Goal: Task Accomplishment & Management: Manage account settings

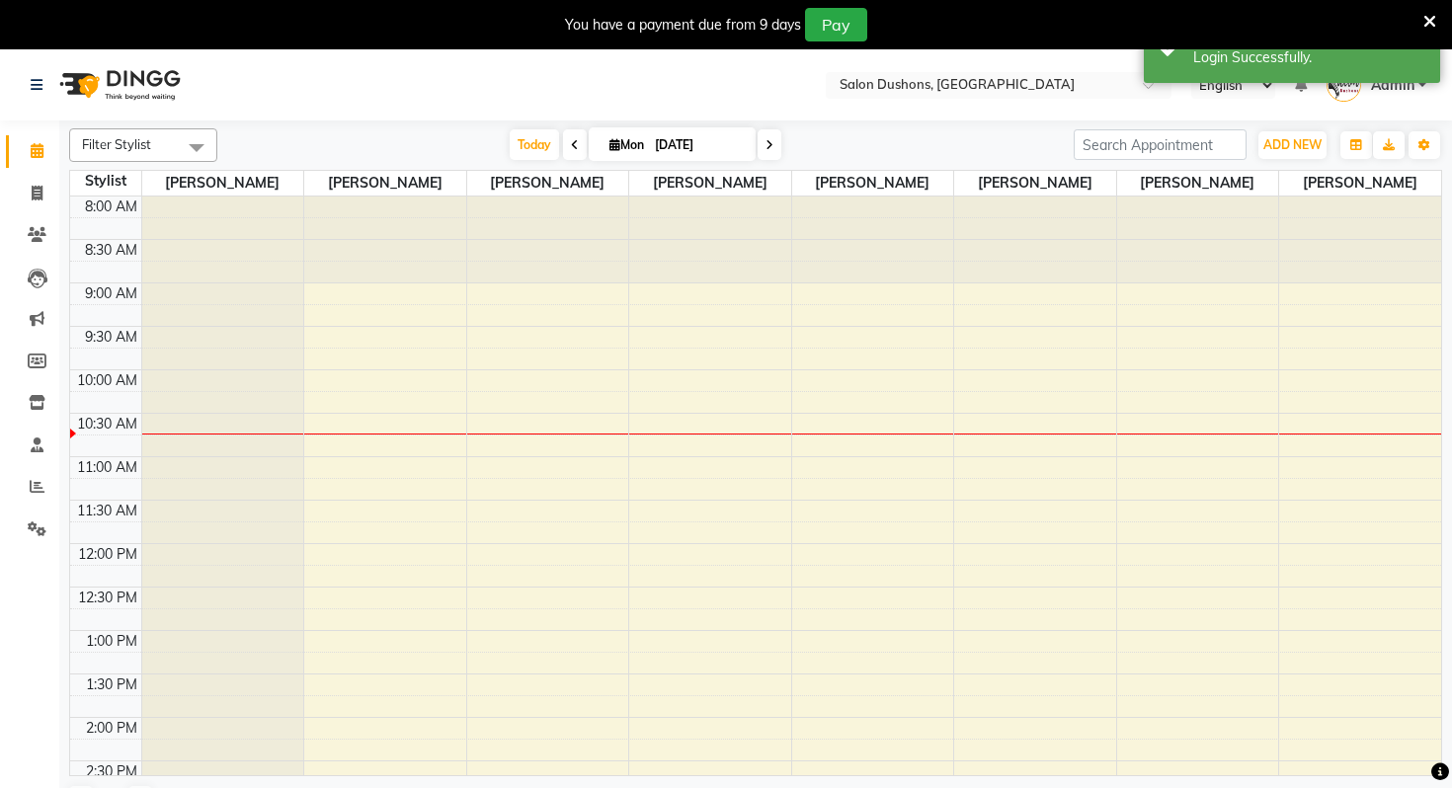
click at [30, 512] on li "Settings" at bounding box center [29, 530] width 59 height 42
click at [30, 514] on link "Settings" at bounding box center [29, 530] width 47 height 33
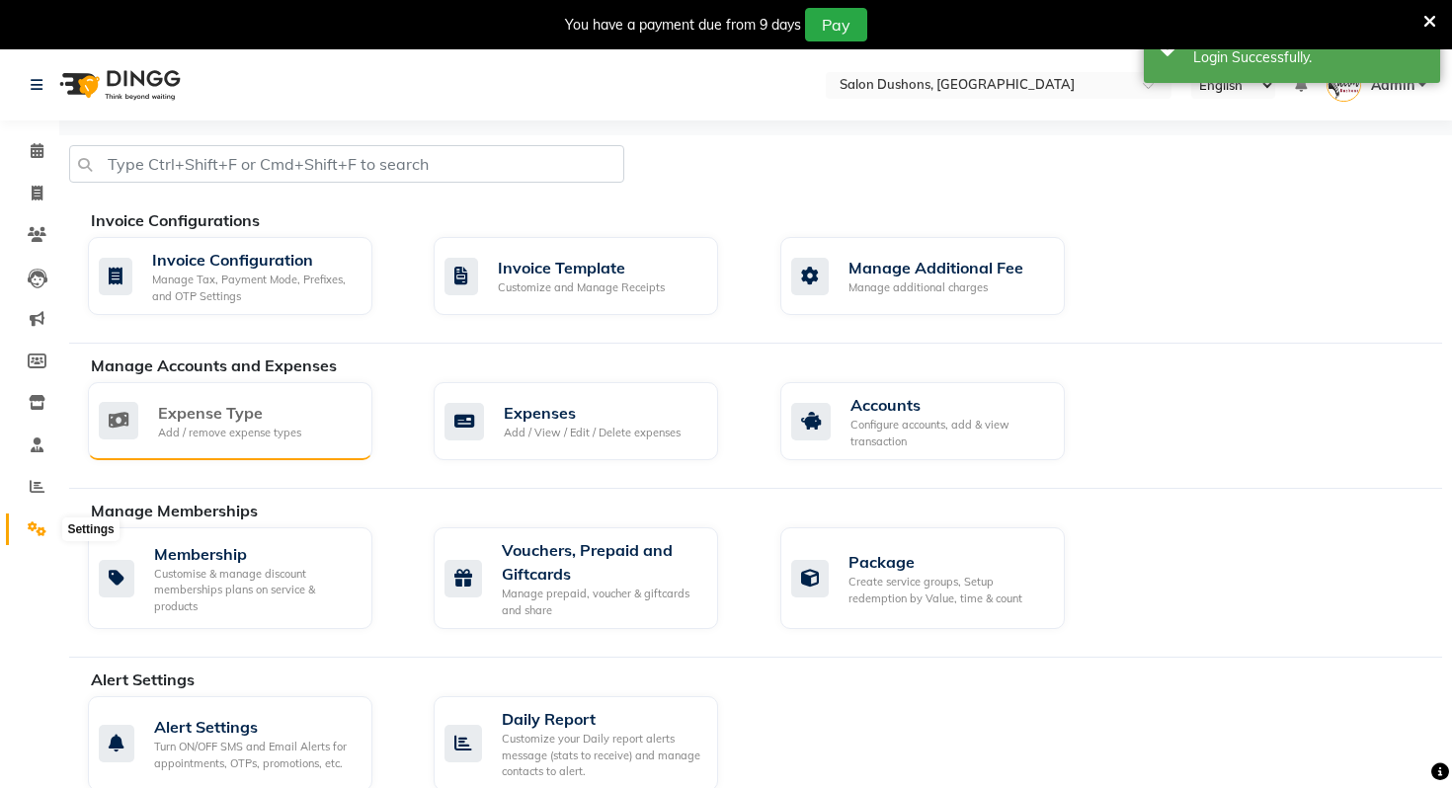
drag, startPoint x: 34, startPoint y: 520, endPoint x: 342, endPoint y: 447, distance: 316.5
click at [34, 520] on span at bounding box center [37, 530] width 35 height 23
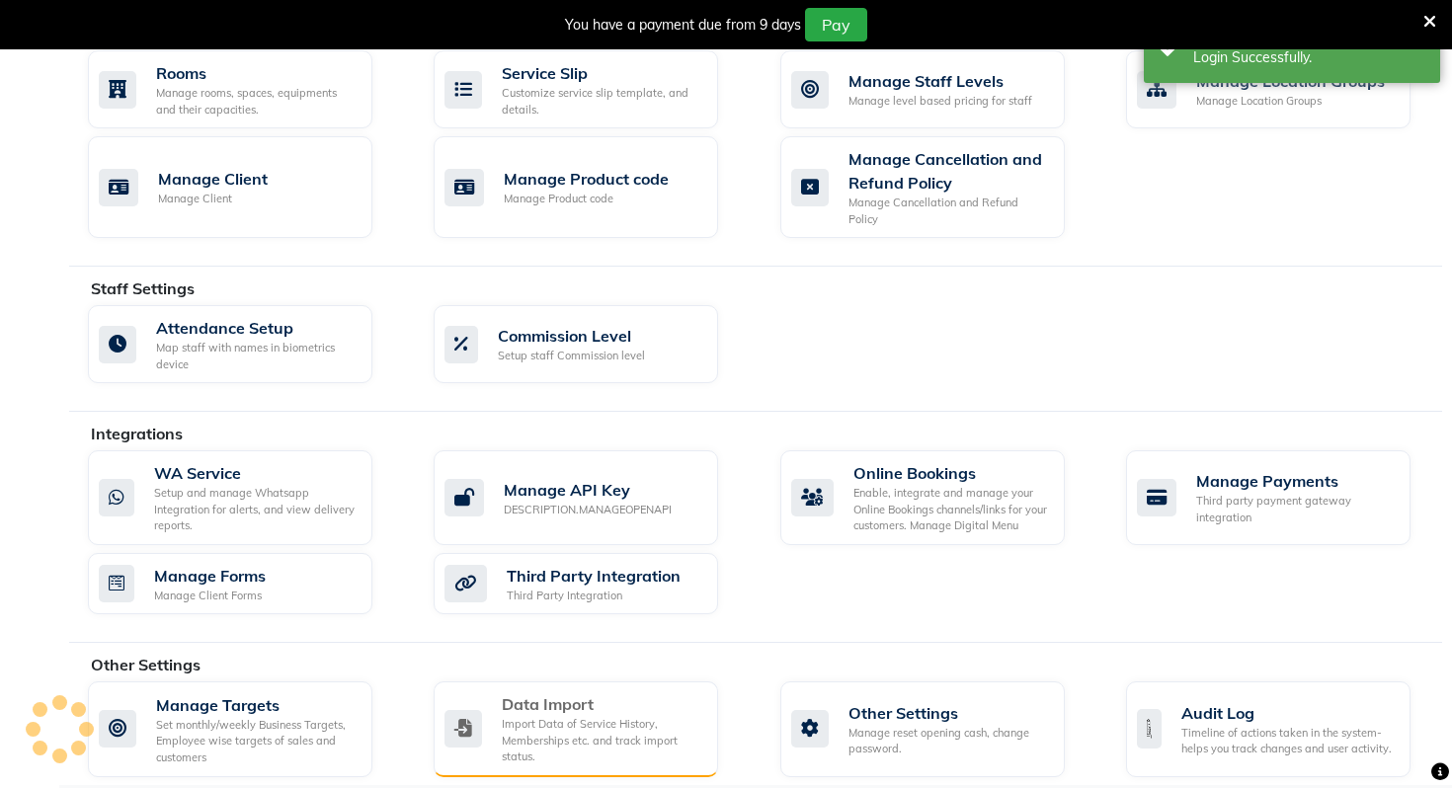
click at [529, 716] on div "Import Data of Service History, Memberships etc. and track import status." at bounding box center [602, 740] width 201 height 49
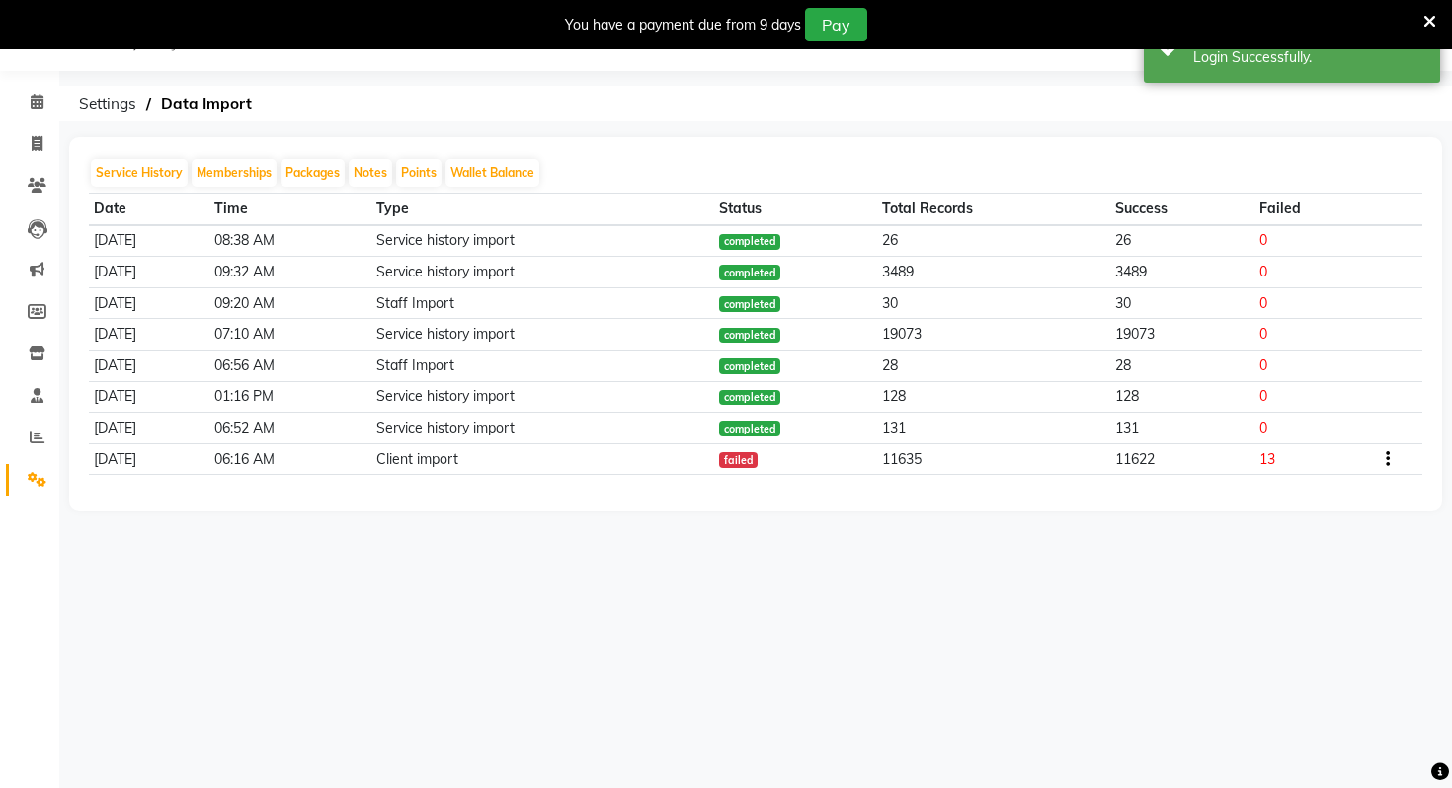
scroll to position [49, 0]
click at [529, 709] on div "Select Location × Salon Dushons, [GEOGRAPHIC_DATA] English ENGLISH Español العر…" at bounding box center [726, 394] width 1452 height 788
click at [30, 144] on span at bounding box center [37, 144] width 35 height 23
select select "7807"
select select "service"
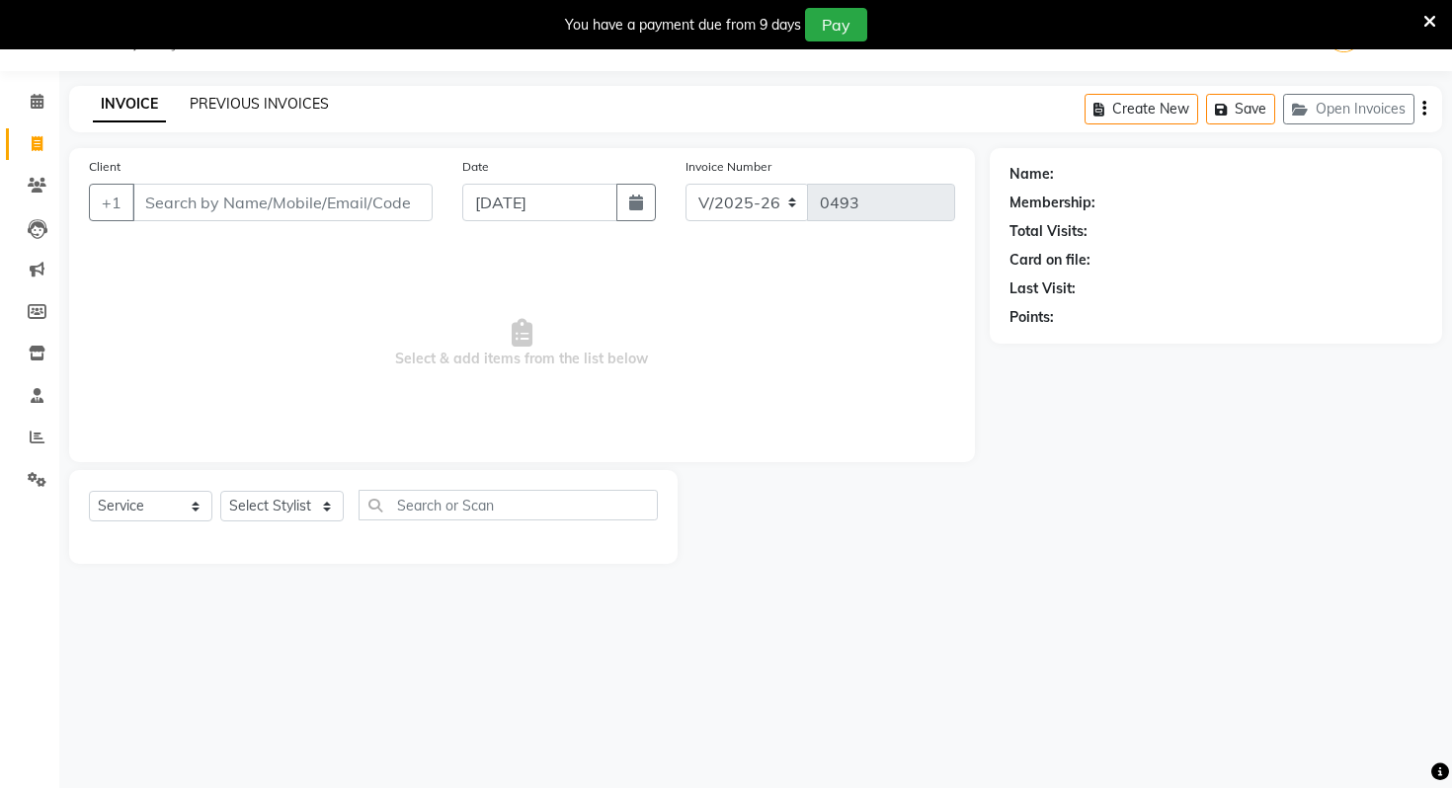
click at [299, 105] on link "PREVIOUS INVOICES" at bounding box center [259, 104] width 139 height 18
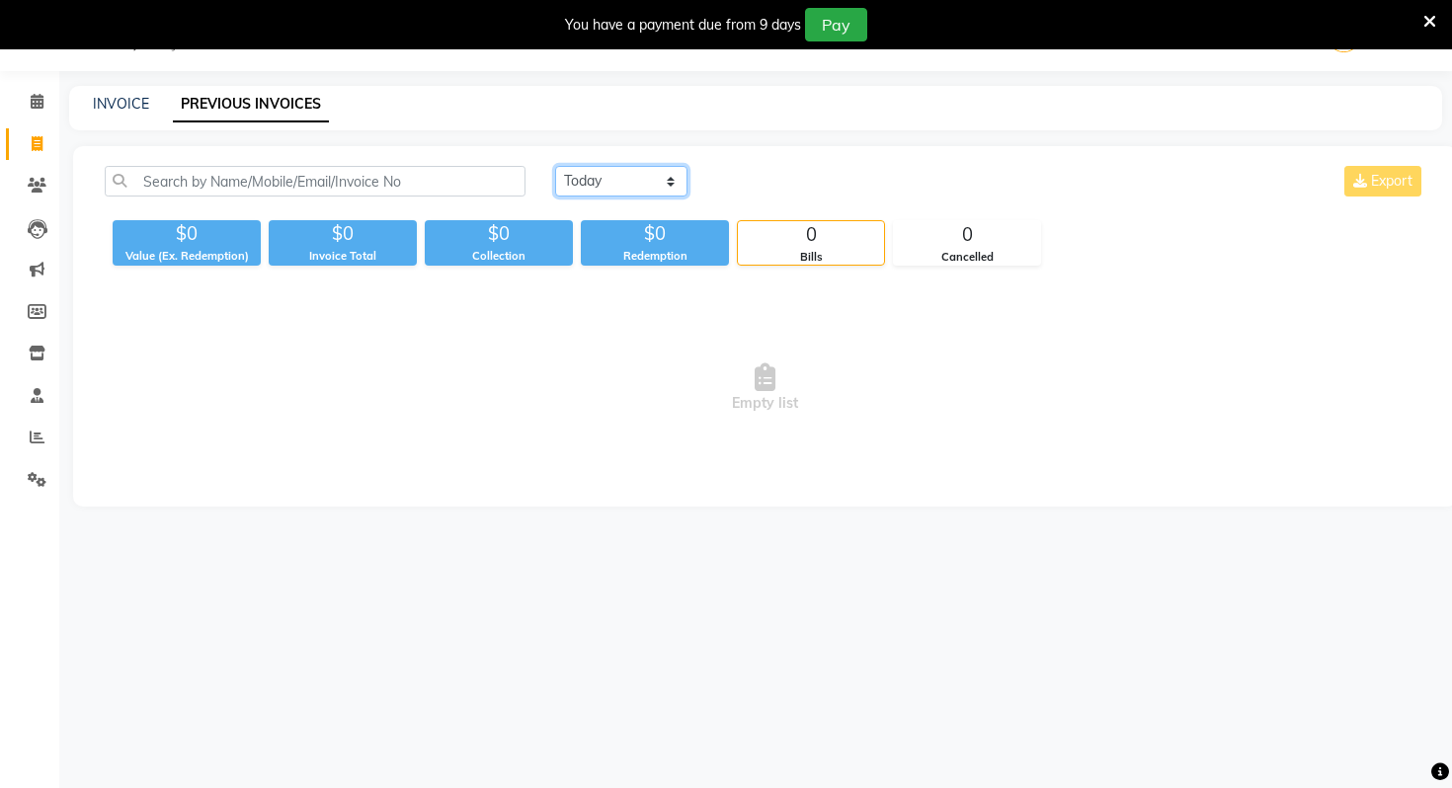
click at [628, 174] on select "[DATE] [DATE] Custom Range" at bounding box center [621, 181] width 132 height 31
select select "range"
click at [555, 166] on select "[DATE] [DATE] Custom Range" at bounding box center [621, 181] width 132 height 31
click at [787, 168] on input "[DATE]" at bounding box center [782, 182] width 138 height 28
select select "9"
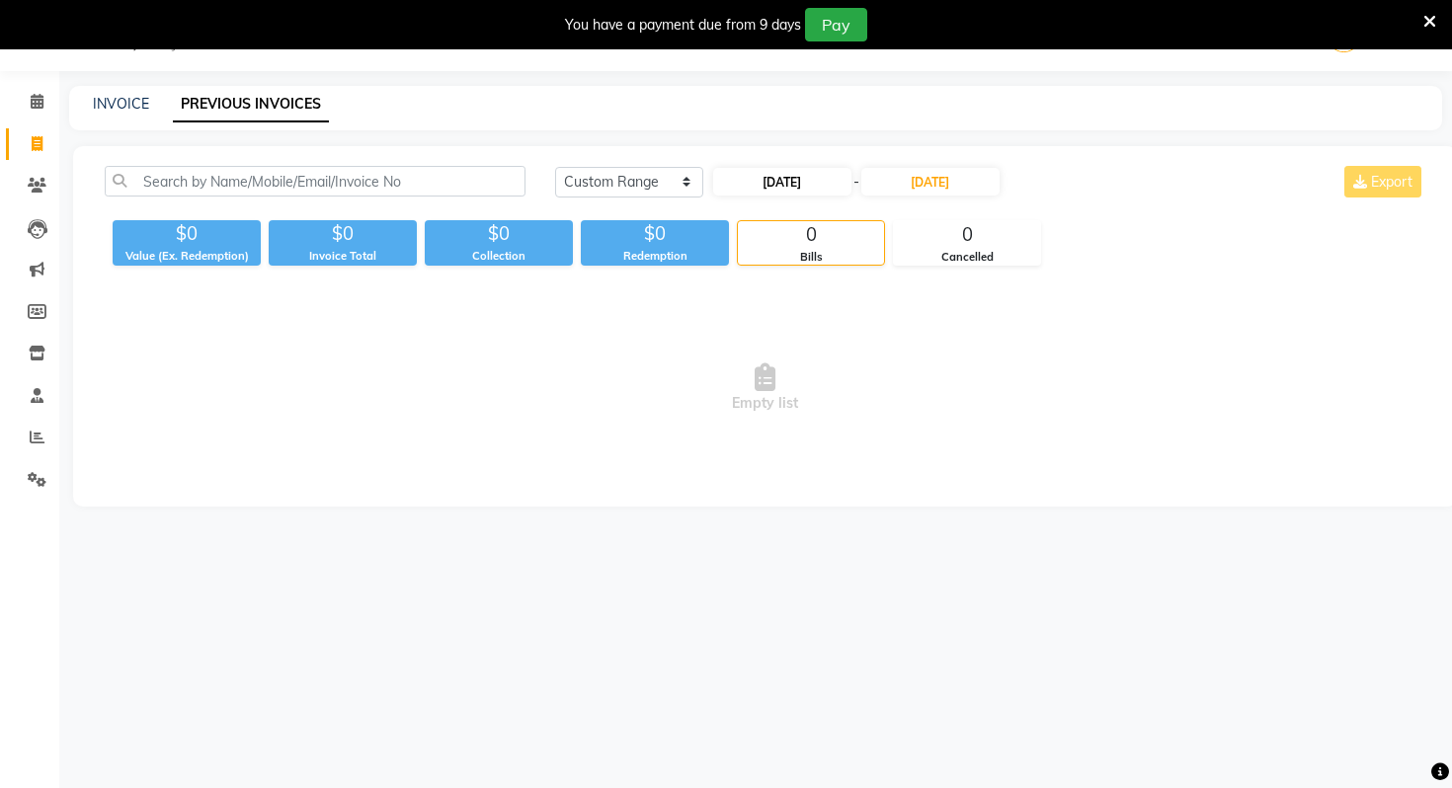
select select "2025"
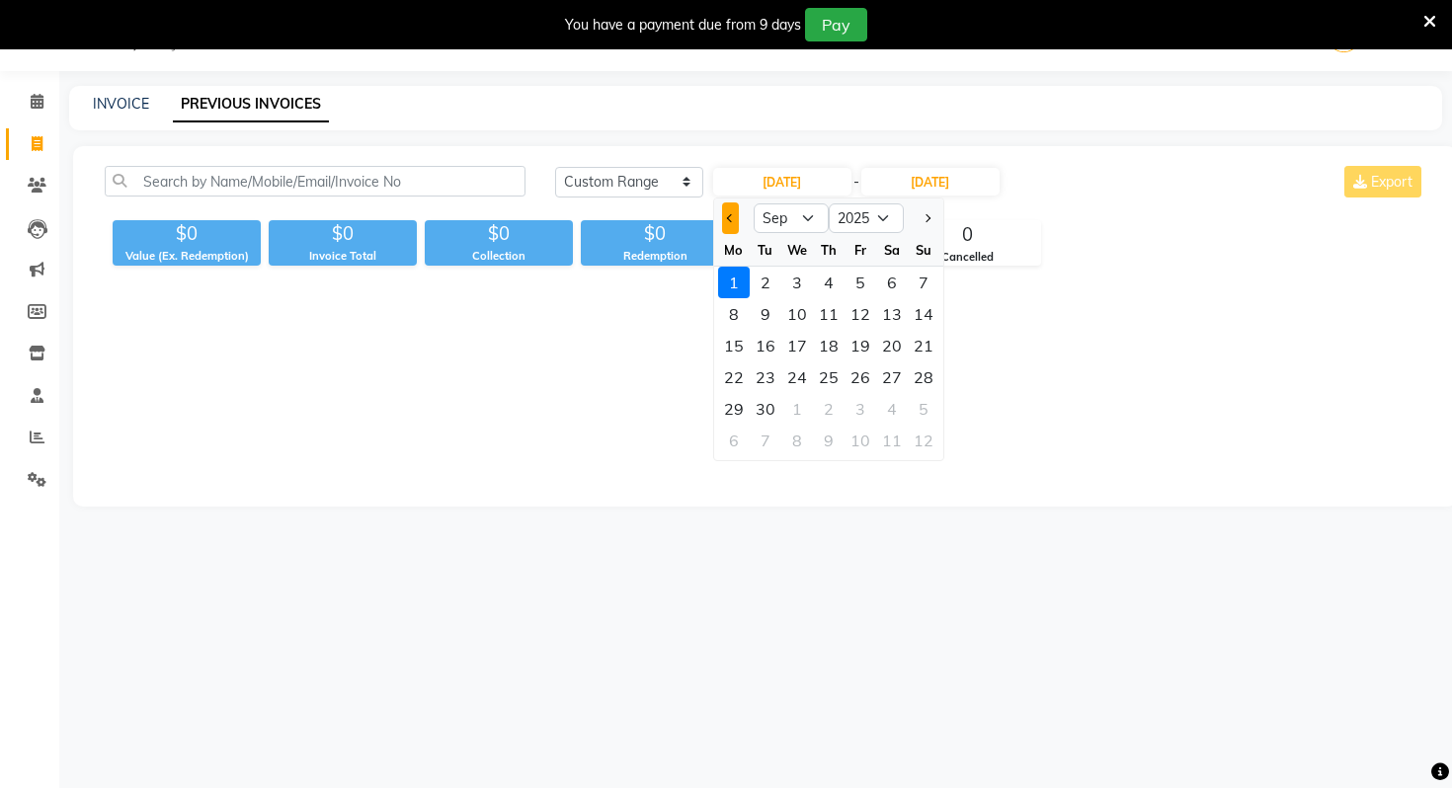
click at [724, 224] on button "Previous month" at bounding box center [730, 218] width 17 height 32
select select "8"
click at [840, 289] on div "31" at bounding box center [829, 283] width 32 height 32
type input "[DATE]"
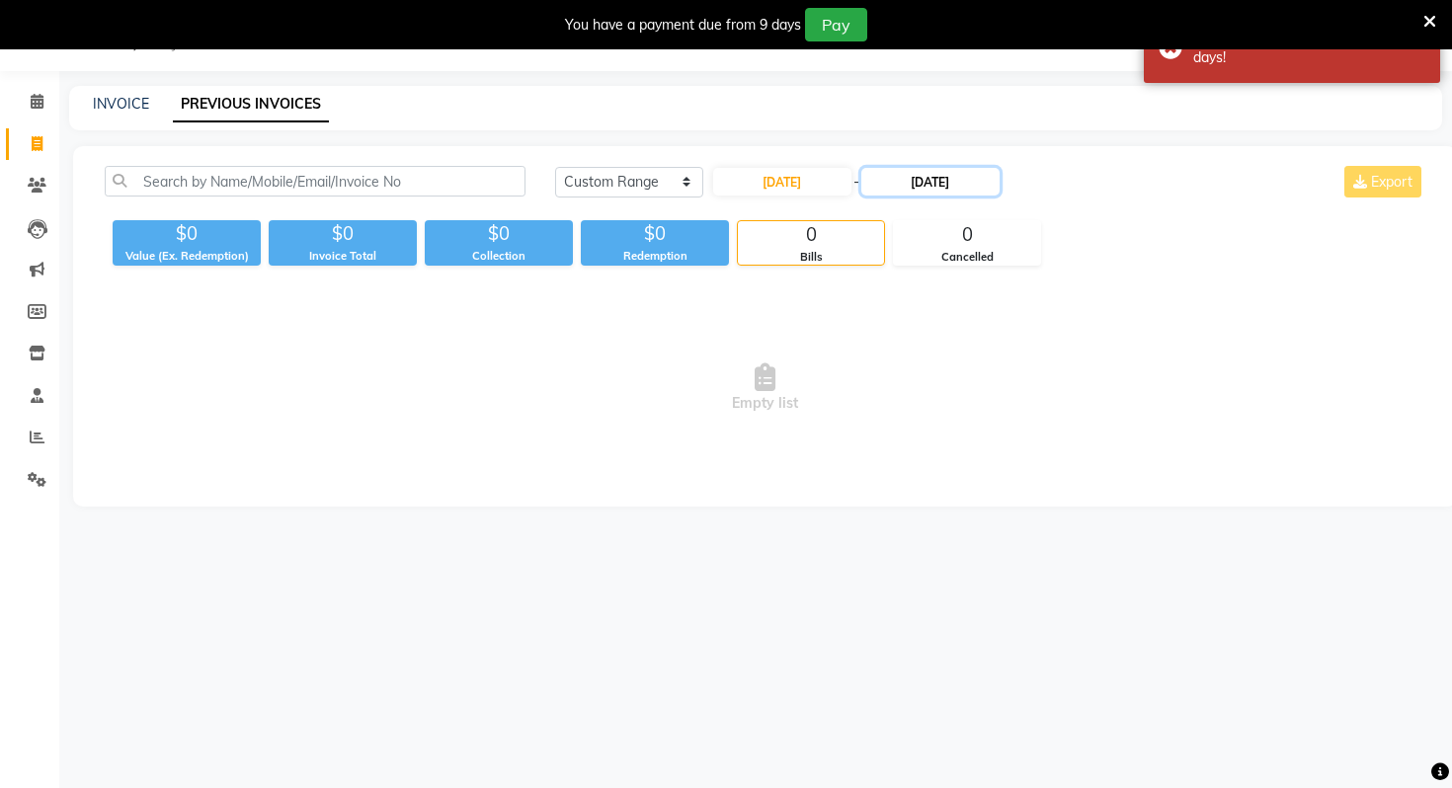
click at [912, 183] on input "[DATE]" at bounding box center [930, 182] width 138 height 28
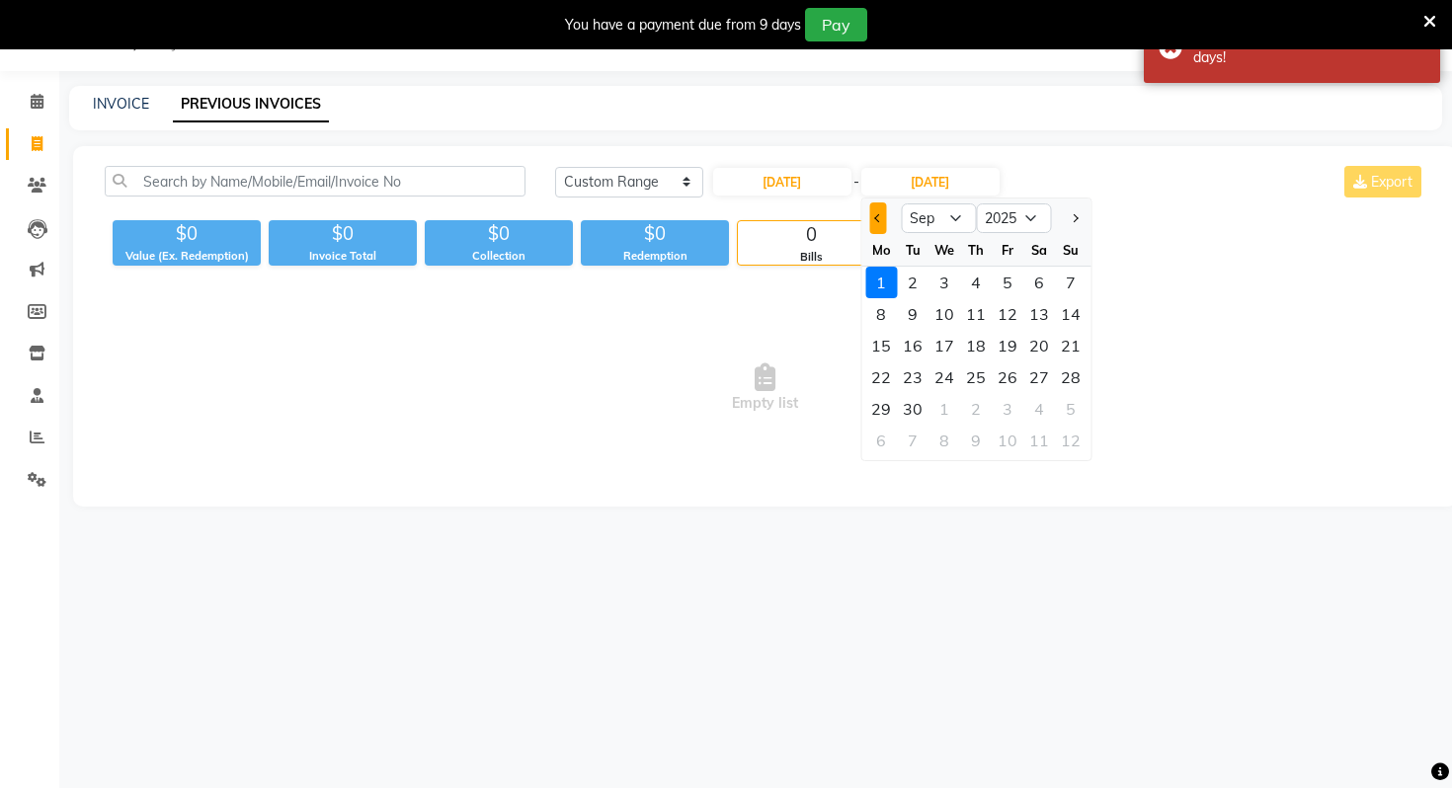
click at [876, 226] on button "Previous month" at bounding box center [877, 218] width 17 height 32
select select "8"
click at [1005, 277] on div "1" at bounding box center [1008, 283] width 32 height 32
type input "[DATE]"
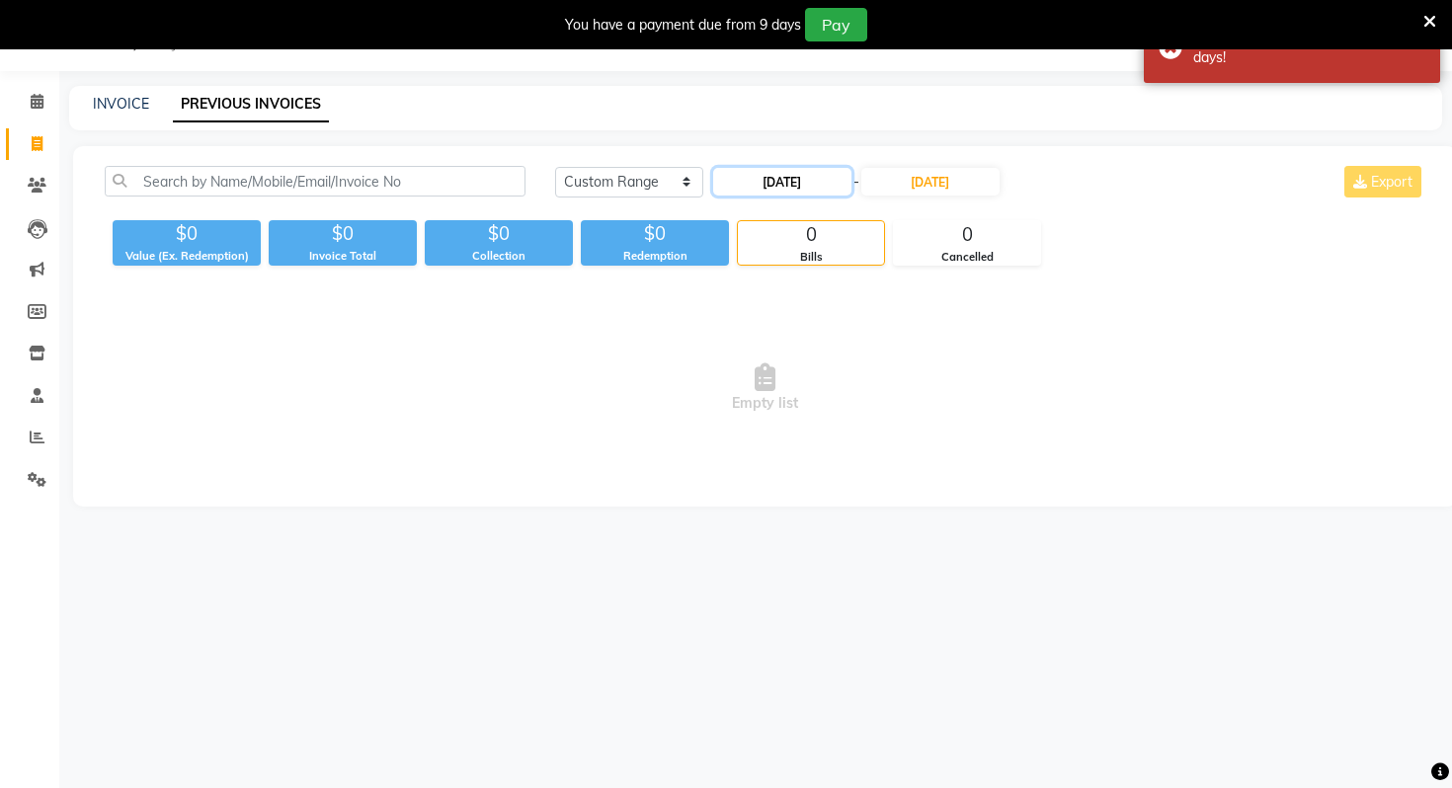
click at [788, 184] on input "[DATE]" at bounding box center [782, 182] width 138 height 28
select select "7"
select select "2025"
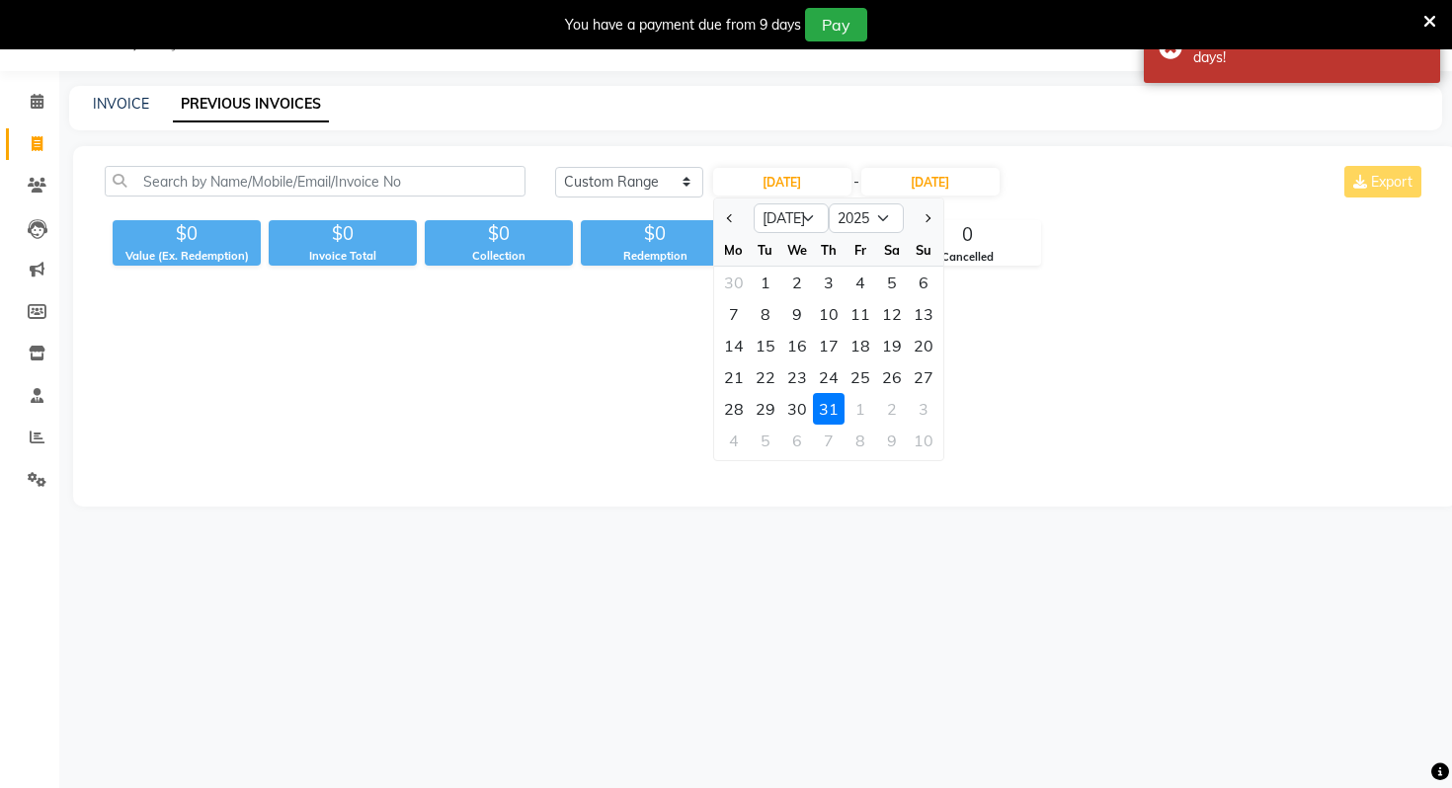
click at [1026, 181] on div "[DATE] [DATE] Custom Range [DATE] Jan Feb Mar Apr May Jun [DATE] Aug Sep Oct No…" at bounding box center [990, 182] width 870 height 32
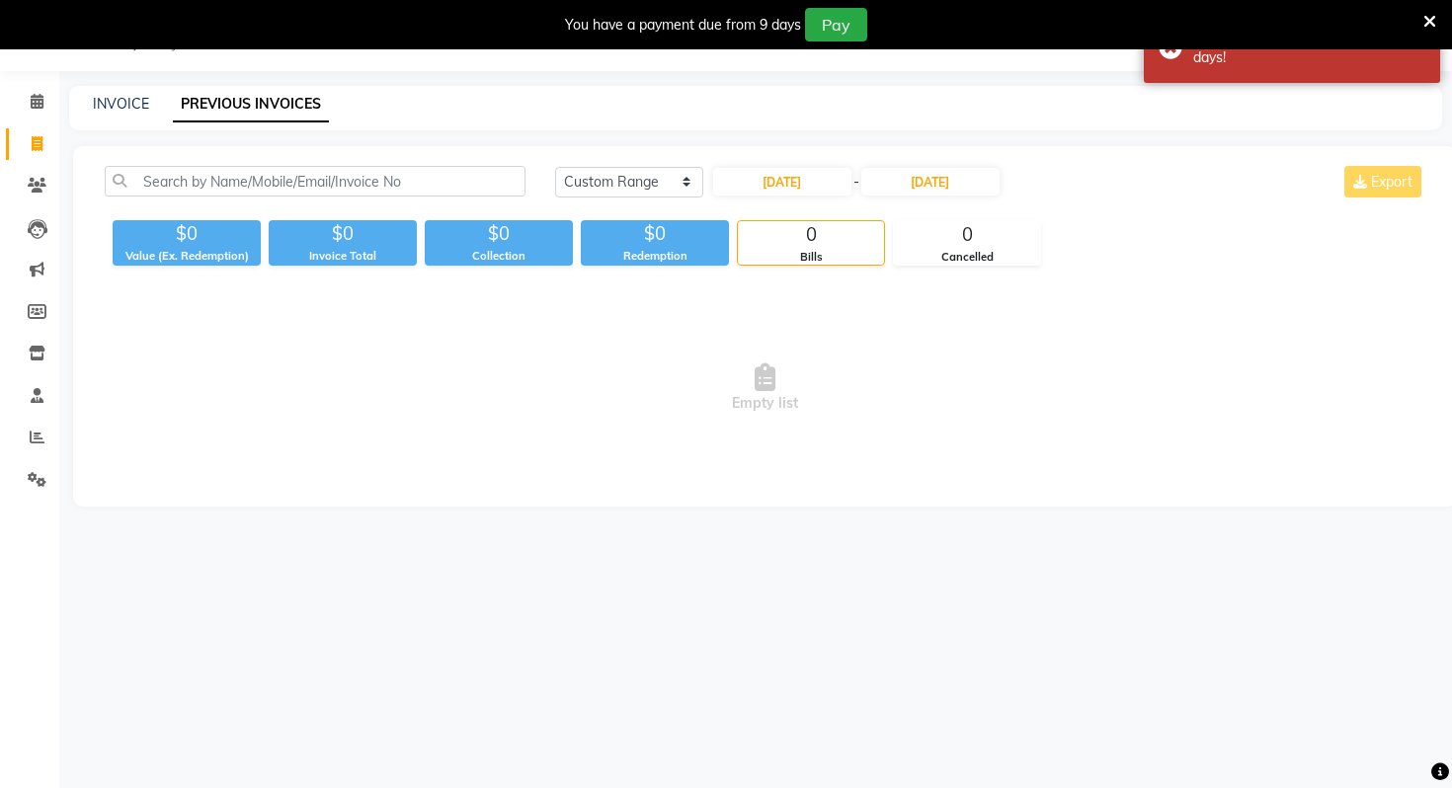
click at [786, 198] on div "[DATE] [DATE] Custom Range [DATE] - [DATE] Export" at bounding box center [990, 189] width 900 height 46
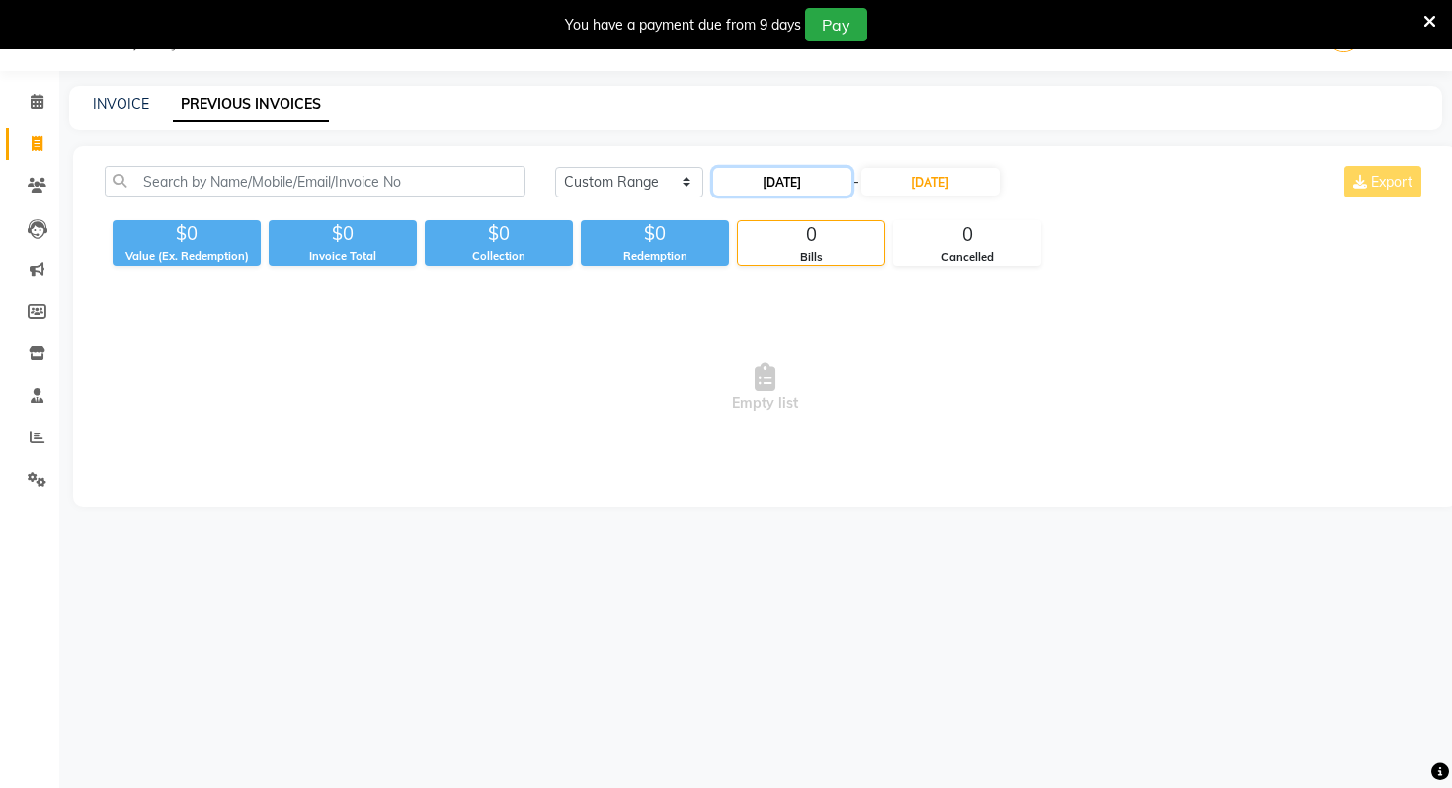
click at [789, 191] on input "[DATE]" at bounding box center [782, 182] width 138 height 28
select select "7"
select select "2025"
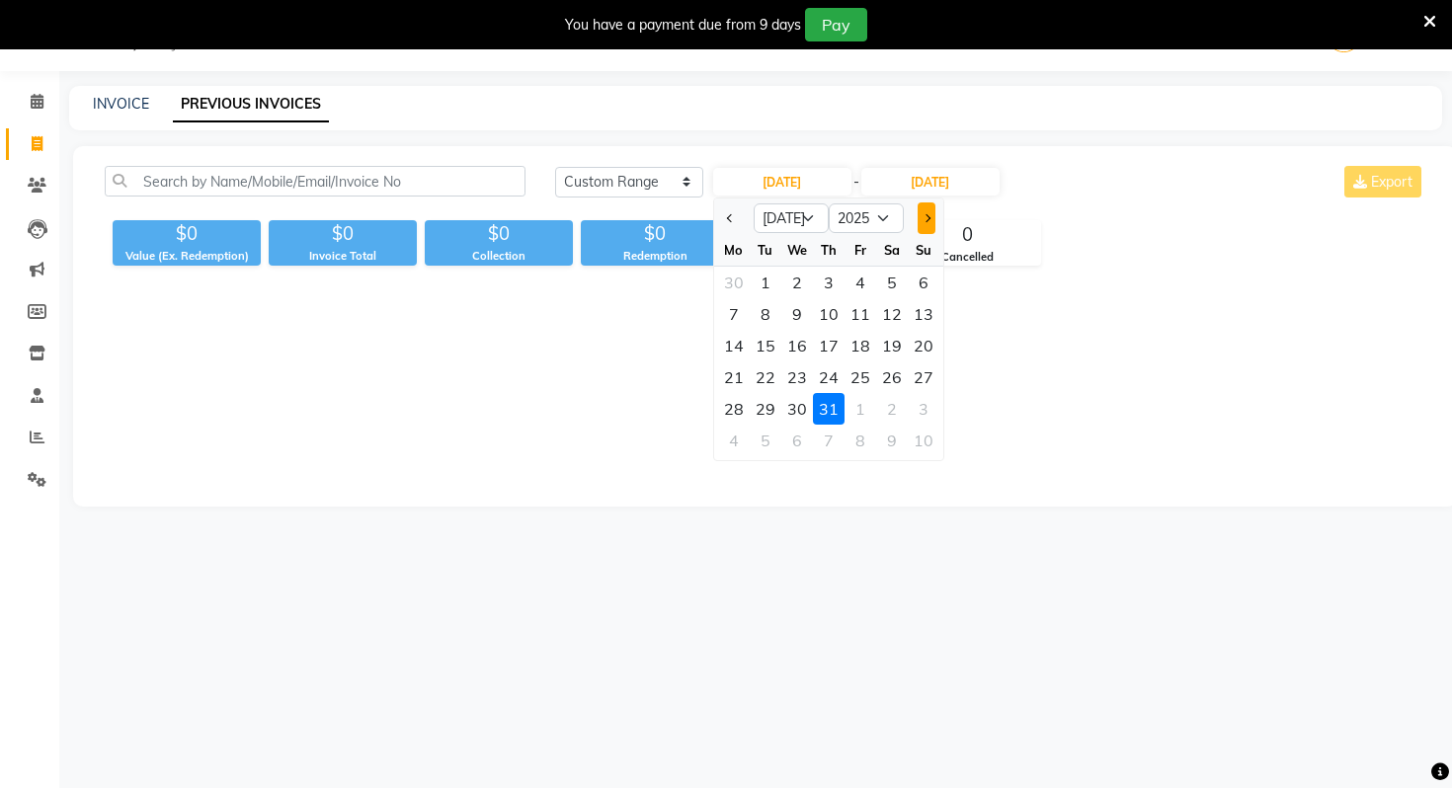
click at [920, 212] on button "Next month" at bounding box center [926, 218] width 17 height 32
select select "8"
click at [836, 281] on div "31" at bounding box center [829, 283] width 32 height 32
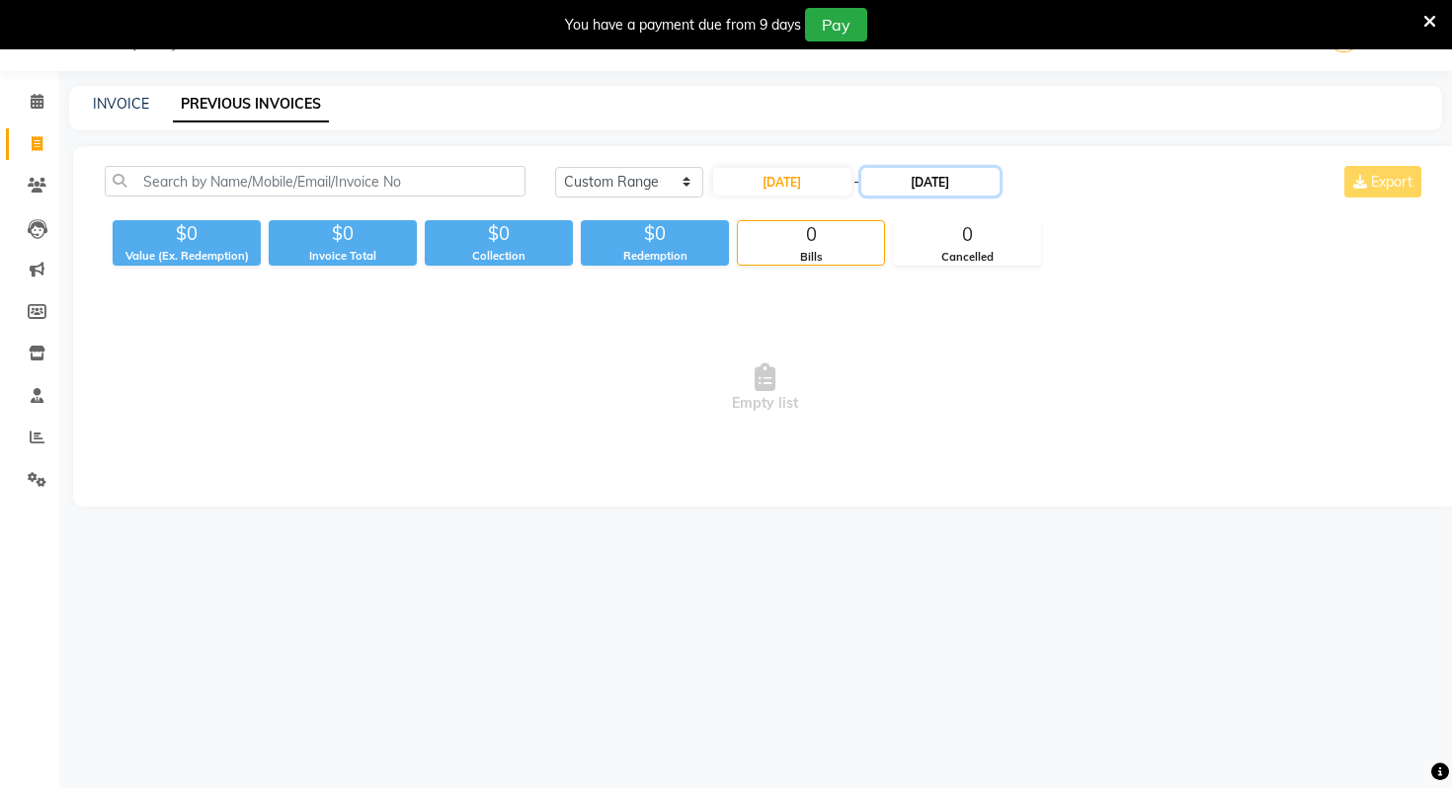
click at [919, 183] on input "[DATE]" at bounding box center [930, 182] width 138 height 28
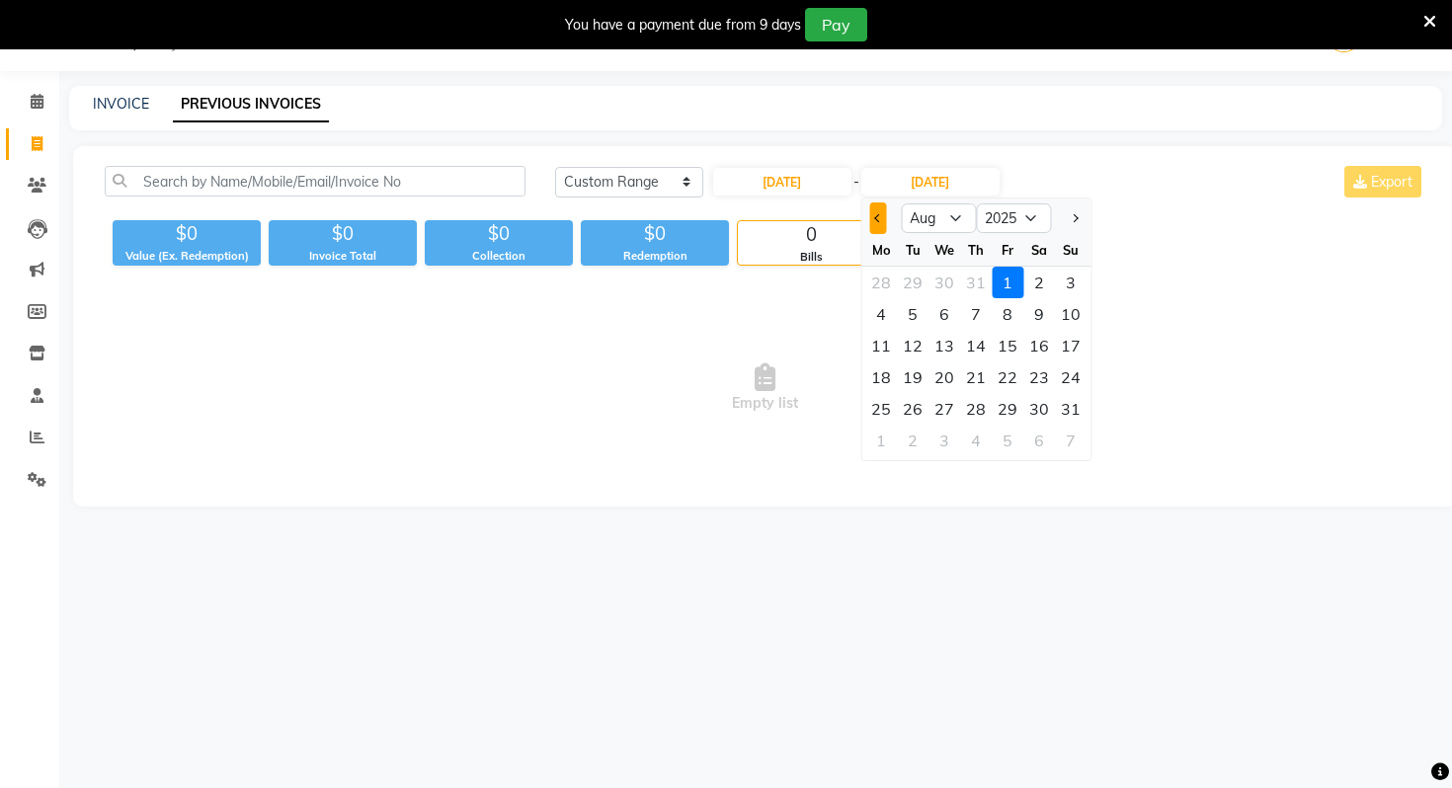
click at [874, 208] on button "Previous month" at bounding box center [877, 218] width 17 height 32
click at [1072, 228] on button "Next month" at bounding box center [1074, 218] width 17 height 32
select select "8"
click at [1068, 412] on div "31" at bounding box center [1071, 409] width 32 height 32
type input "[DATE]"
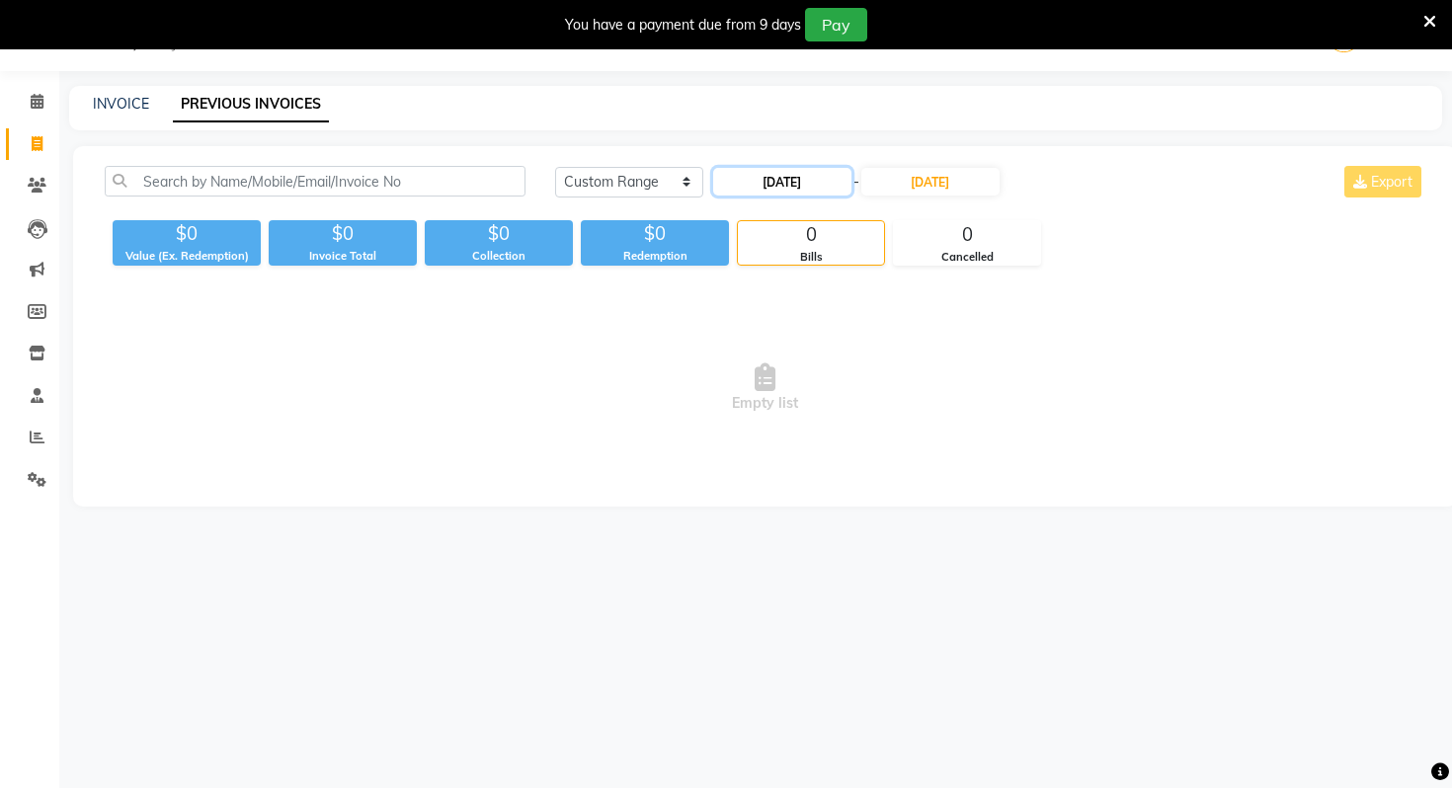
click at [811, 175] on input "[DATE]" at bounding box center [782, 182] width 138 height 28
select select "7"
select select "2025"
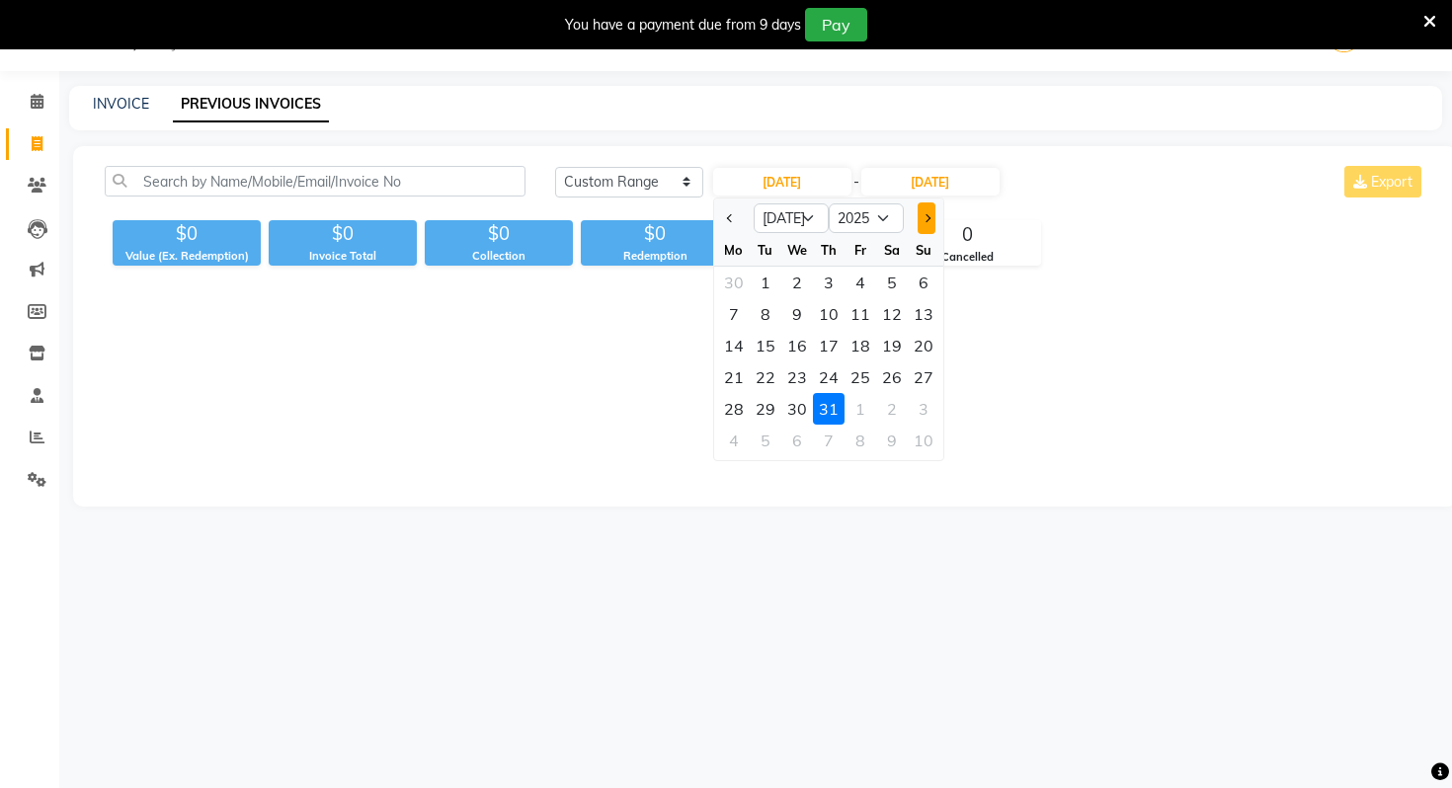
click at [931, 209] on button "Next month" at bounding box center [926, 218] width 17 height 32
select select "8"
click at [850, 267] on div "1" at bounding box center [861, 283] width 32 height 32
type input "[DATE]"
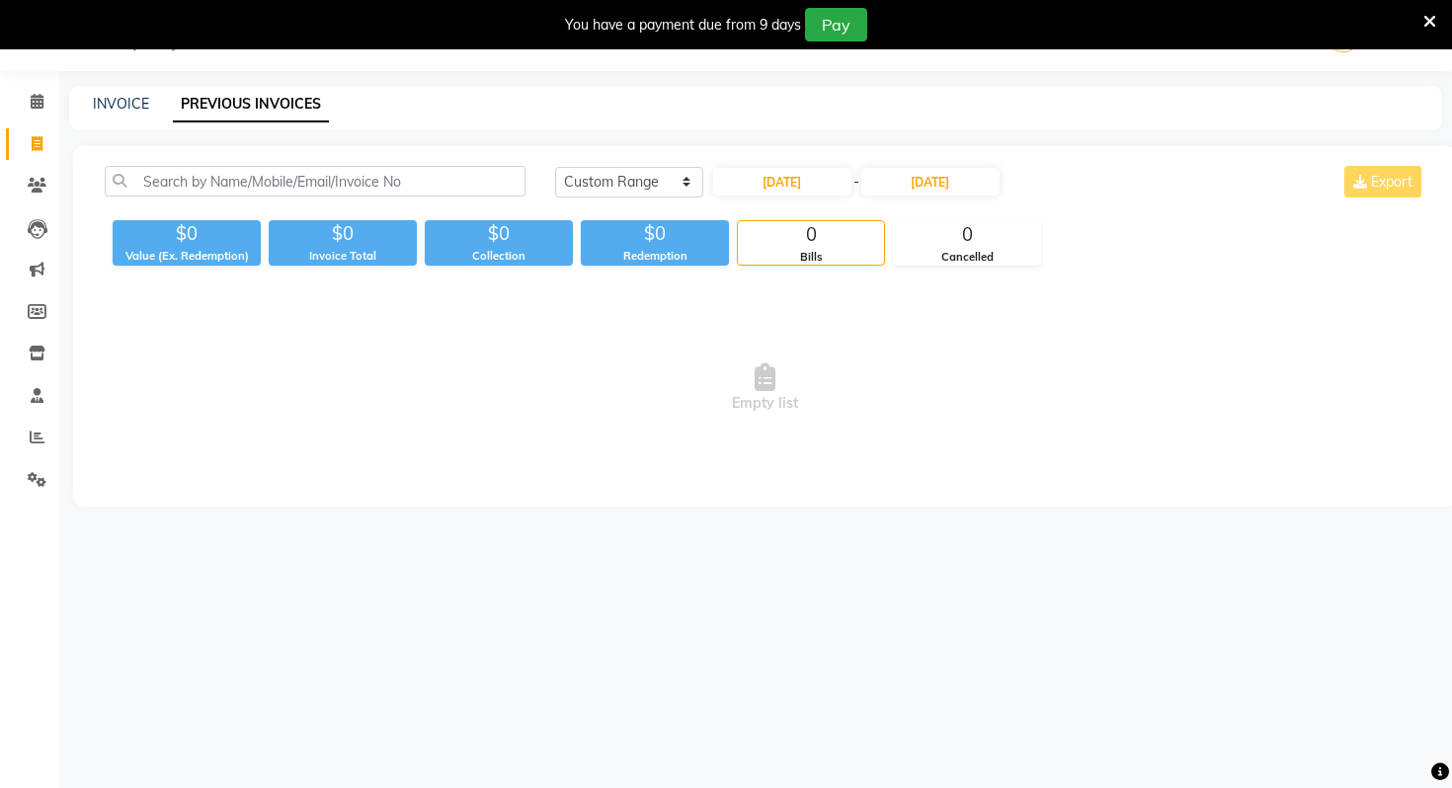
click at [1014, 197] on div "[DATE] [DATE] Custom Range [DATE] - [DATE] Export" at bounding box center [990, 182] width 870 height 32
click at [764, 189] on input "[DATE]" at bounding box center [782, 182] width 138 height 28
select select "8"
select select "2025"
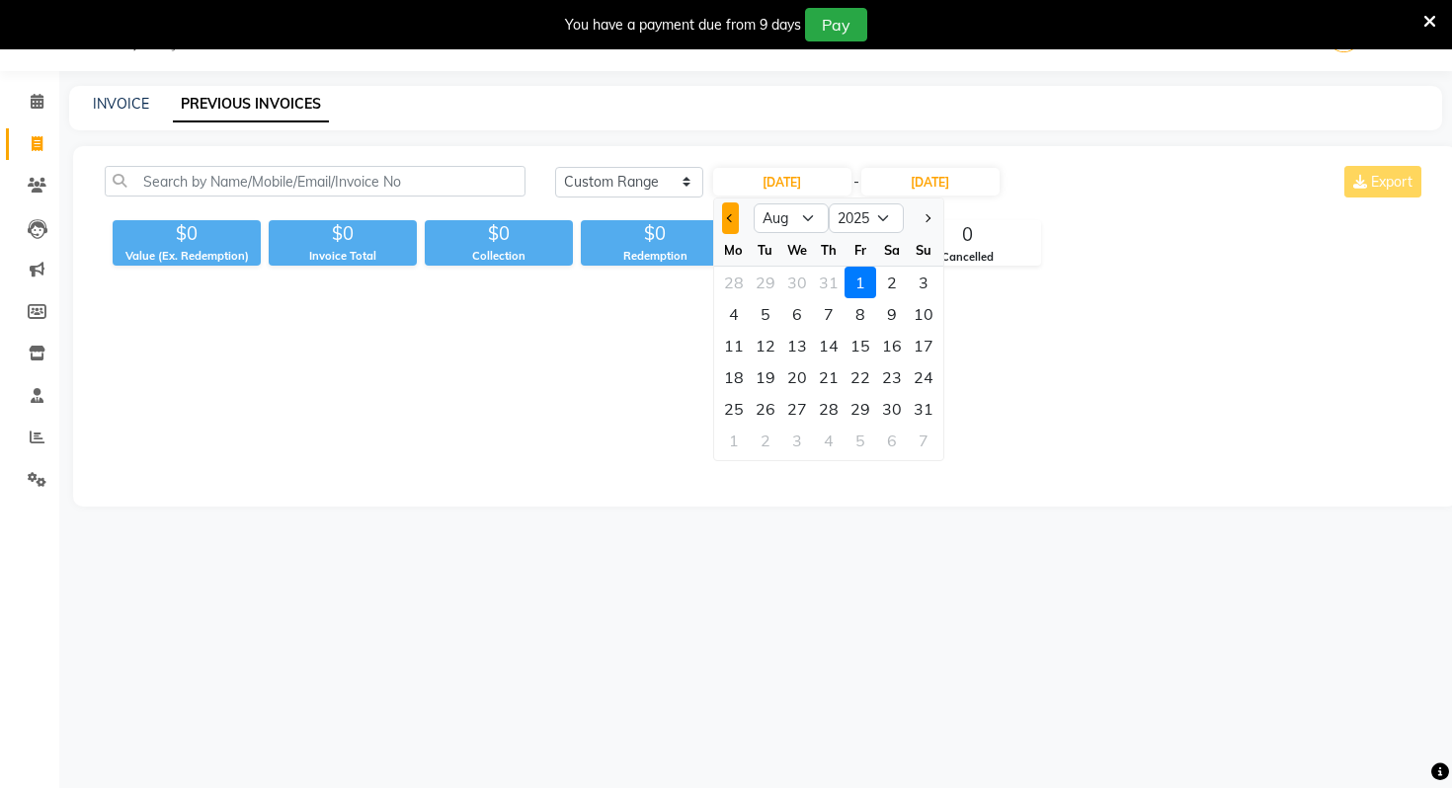
click at [726, 227] on button "Previous month" at bounding box center [730, 218] width 17 height 32
click at [728, 227] on button "Previous month" at bounding box center [730, 218] width 17 height 32
select select "5"
click at [831, 279] on div "1" at bounding box center [829, 283] width 32 height 32
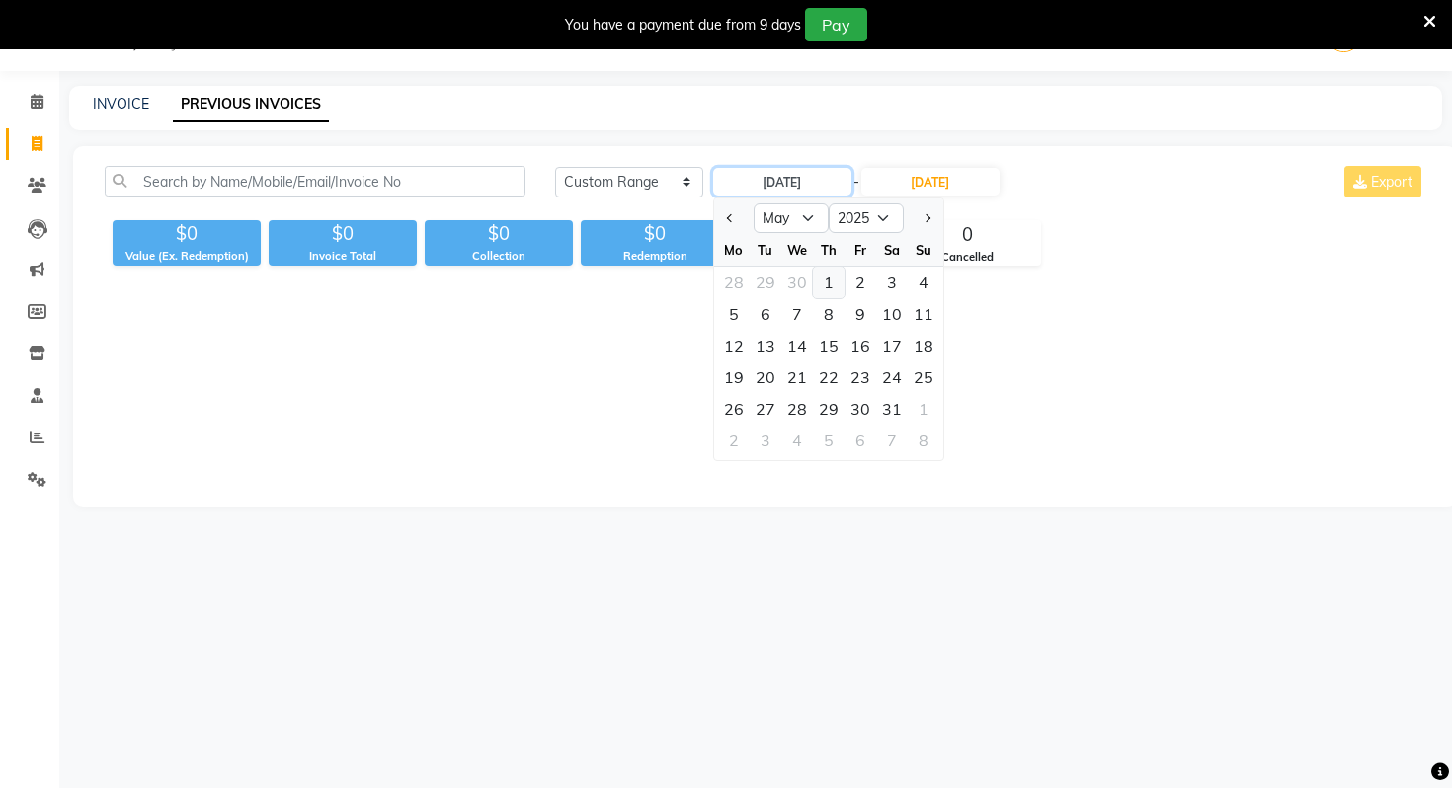
type input "[DATE]"
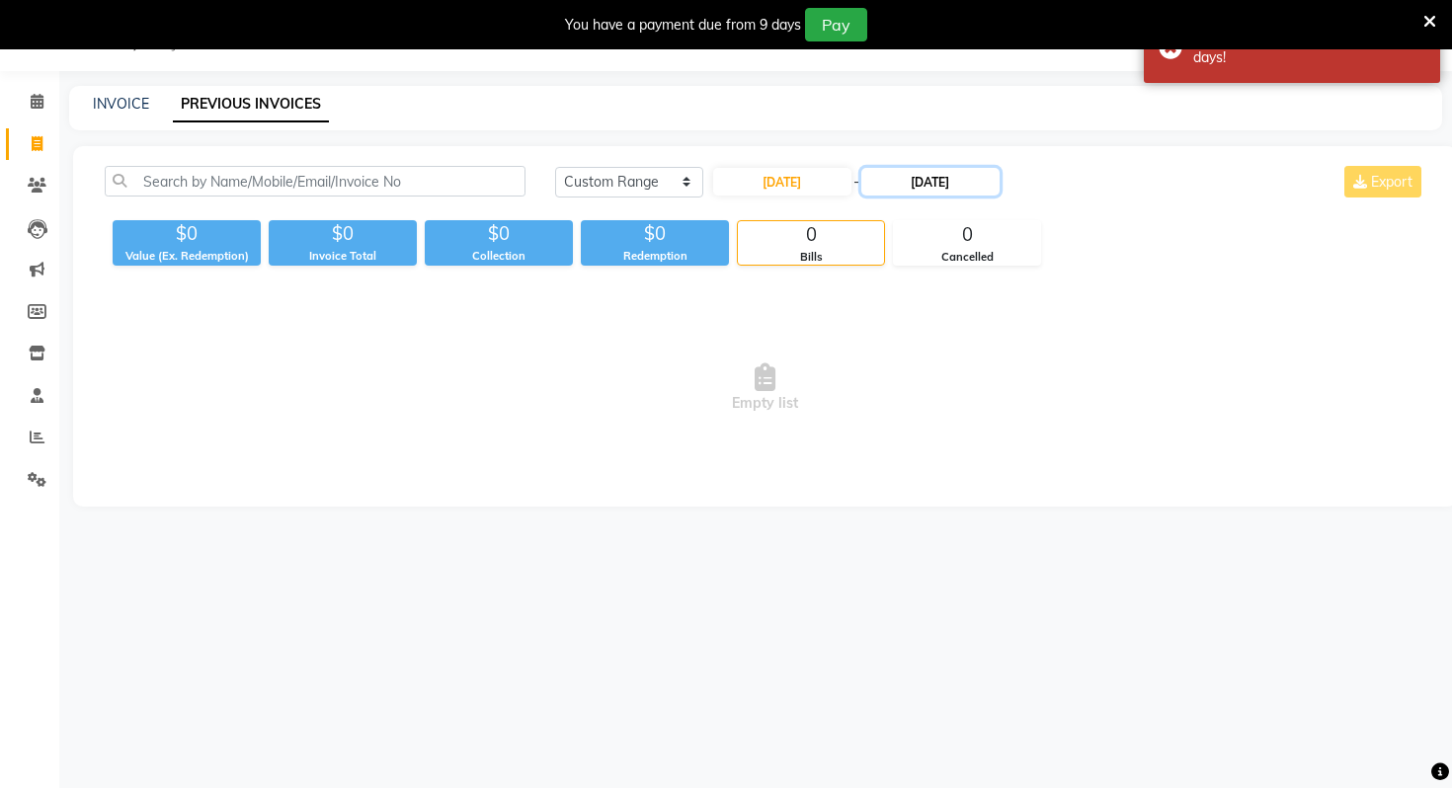
click at [955, 193] on input "[DATE]" at bounding box center [930, 182] width 138 height 28
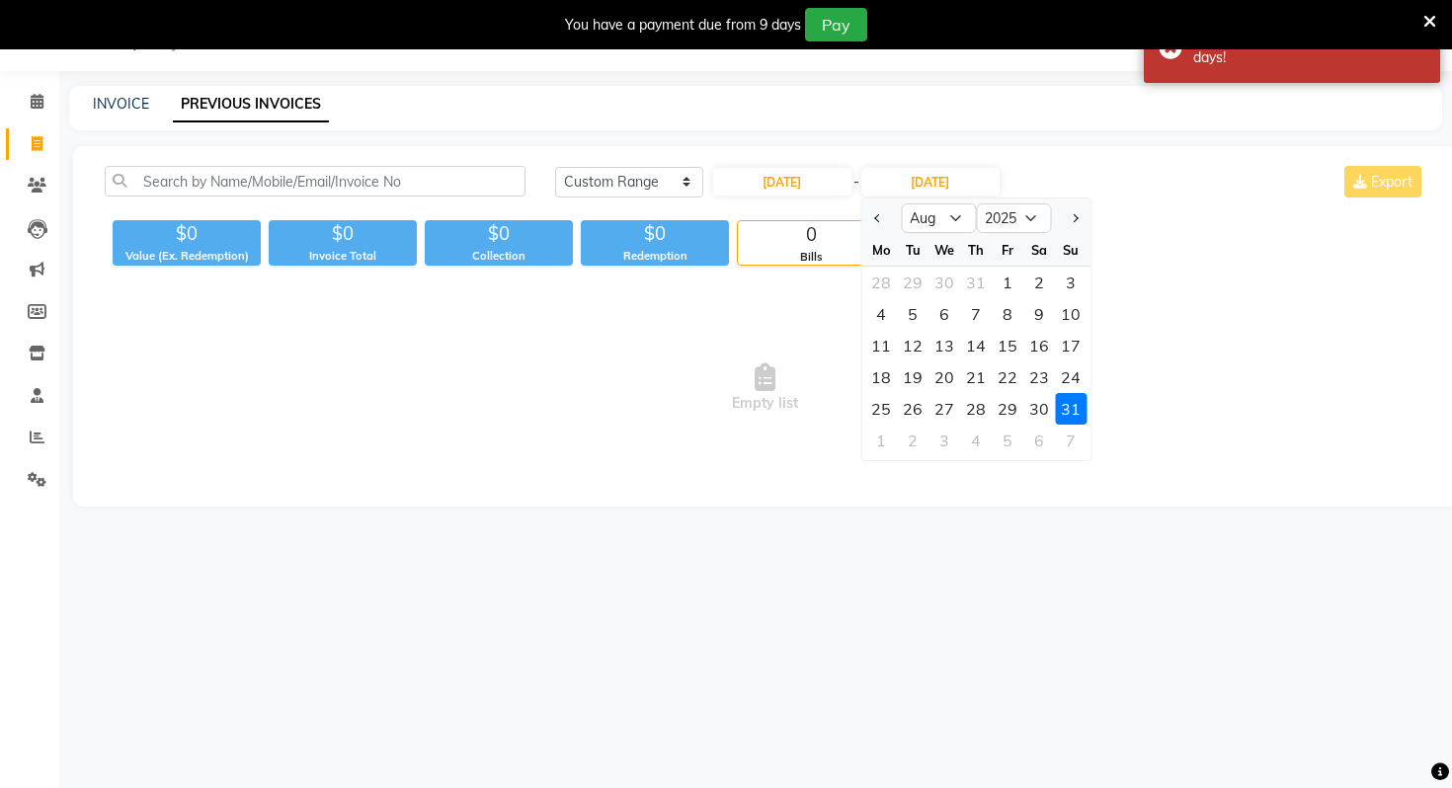
click at [886, 210] on div at bounding box center [881, 218] width 40 height 32
click at [878, 211] on button "Previous month" at bounding box center [877, 218] width 17 height 32
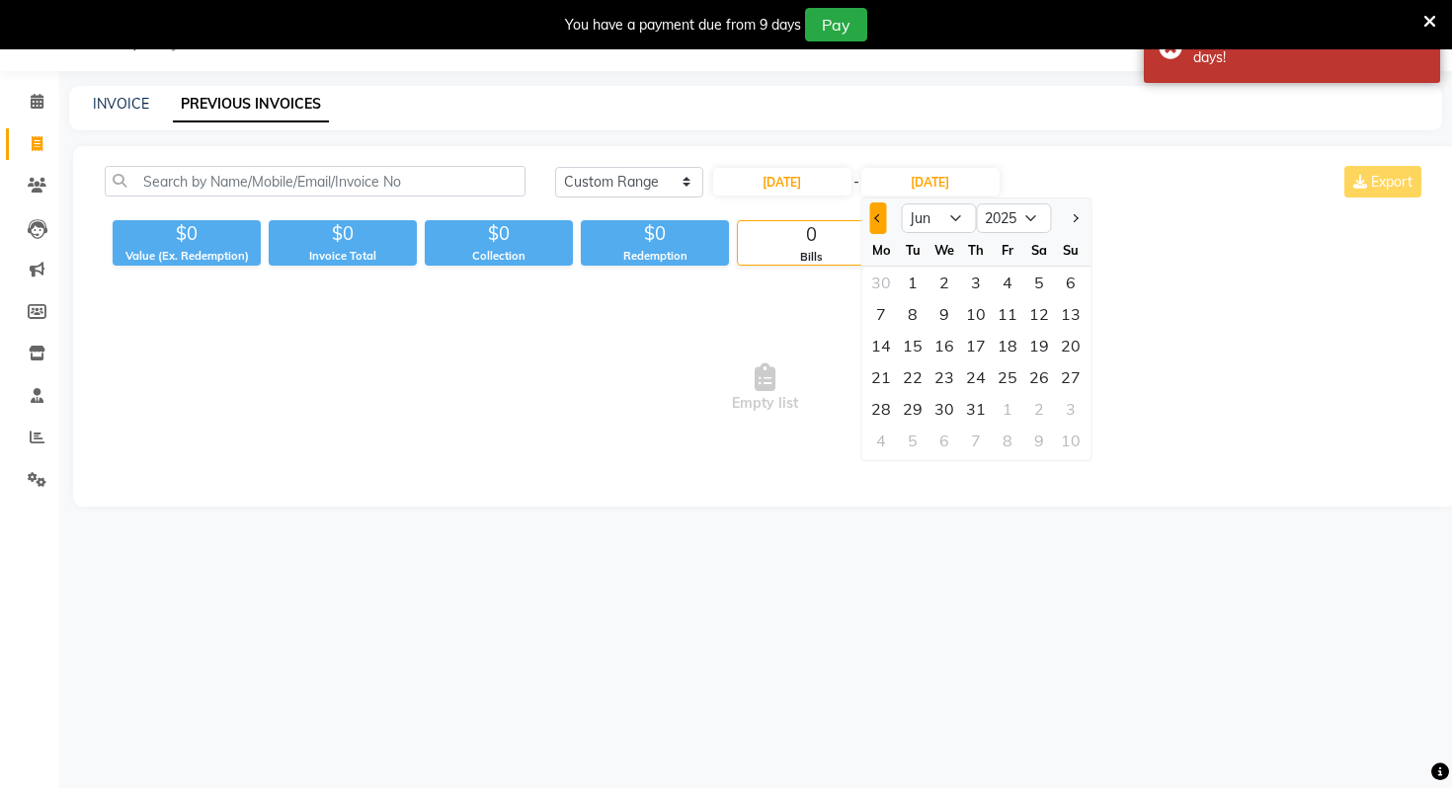
select select "5"
click at [1034, 413] on div "31" at bounding box center [1039, 409] width 32 height 32
type input "[DATE]"
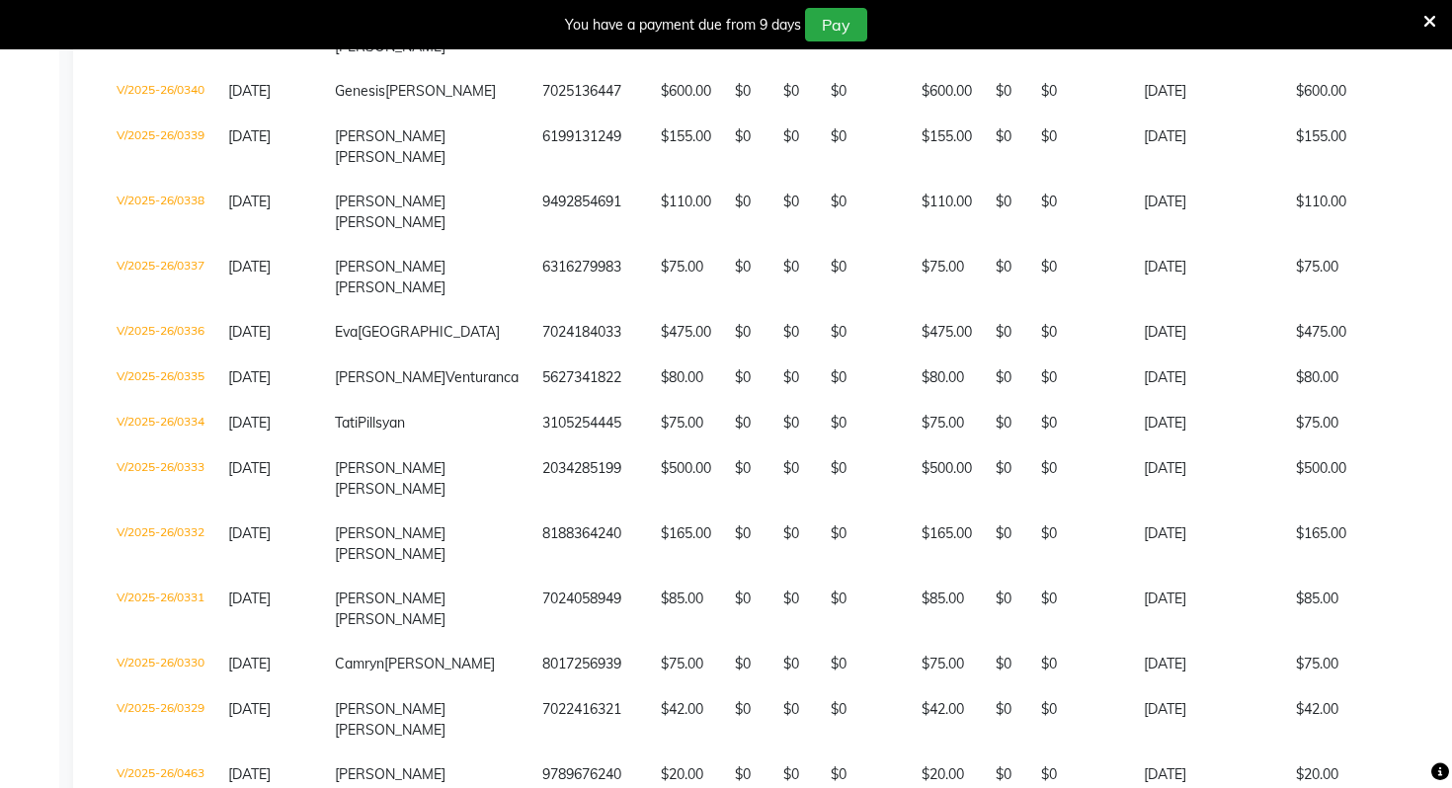
scroll to position [2768, 0]
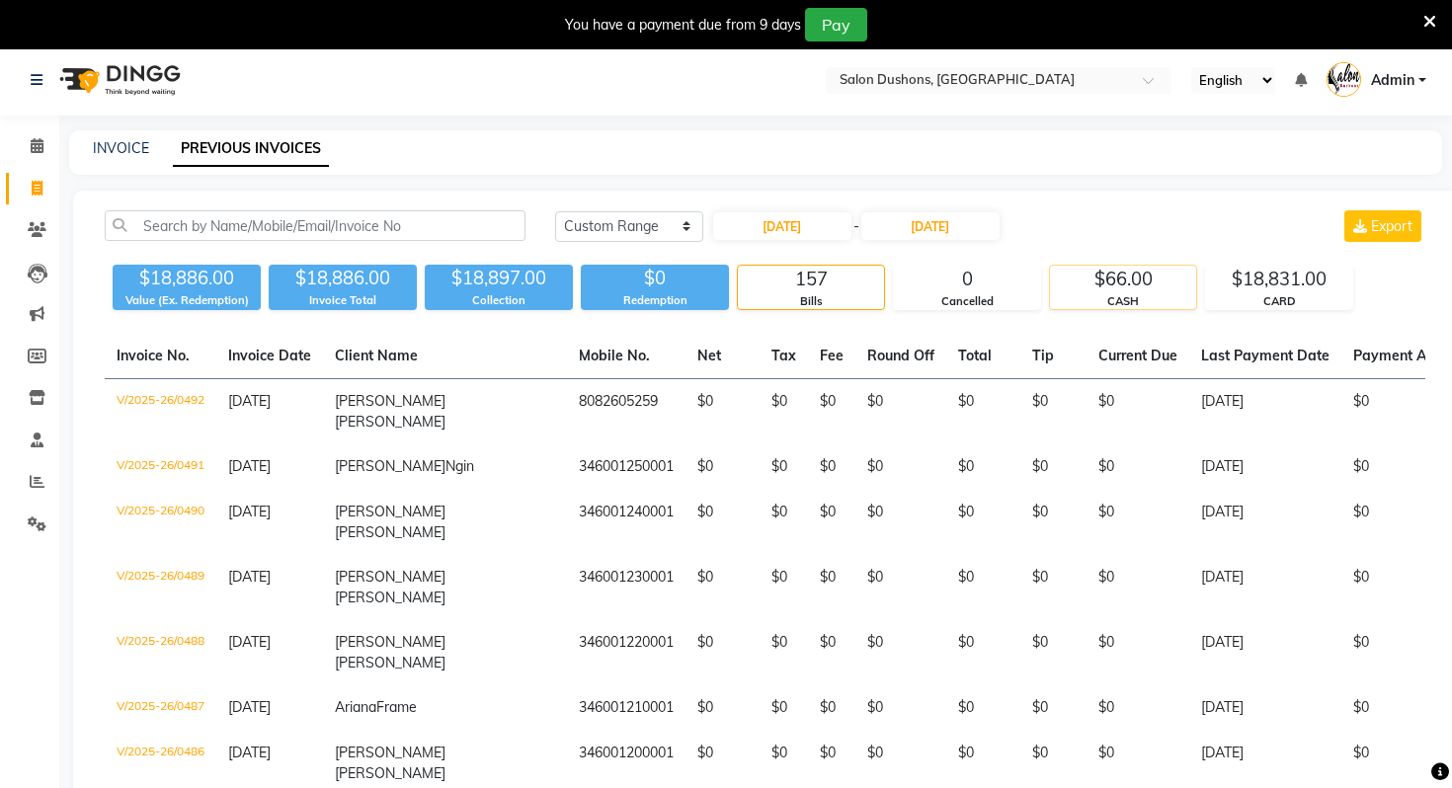
scroll to position [0, 0]
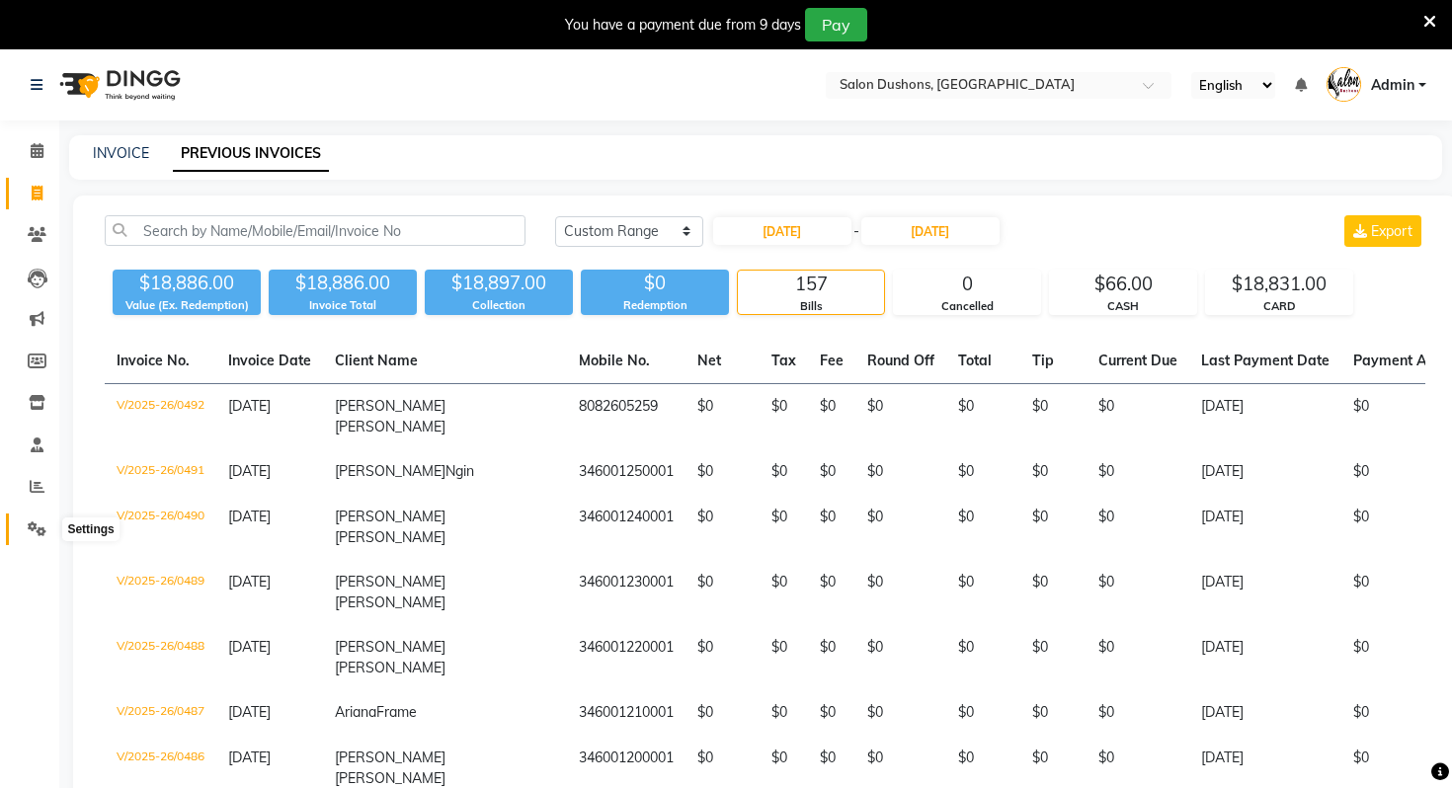
click at [24, 535] on span at bounding box center [37, 530] width 35 height 23
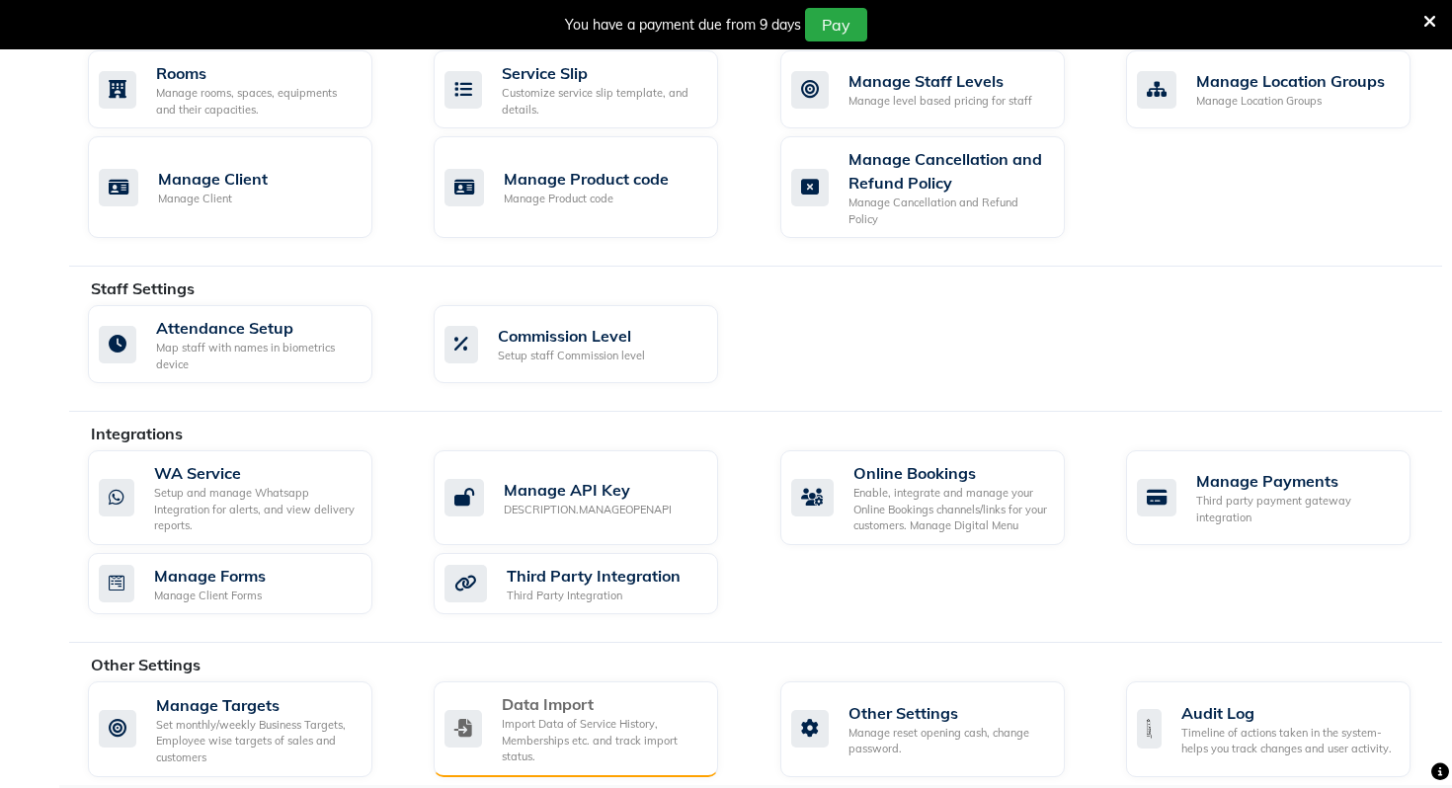
click at [573, 692] on div "Data Import" at bounding box center [602, 704] width 201 height 24
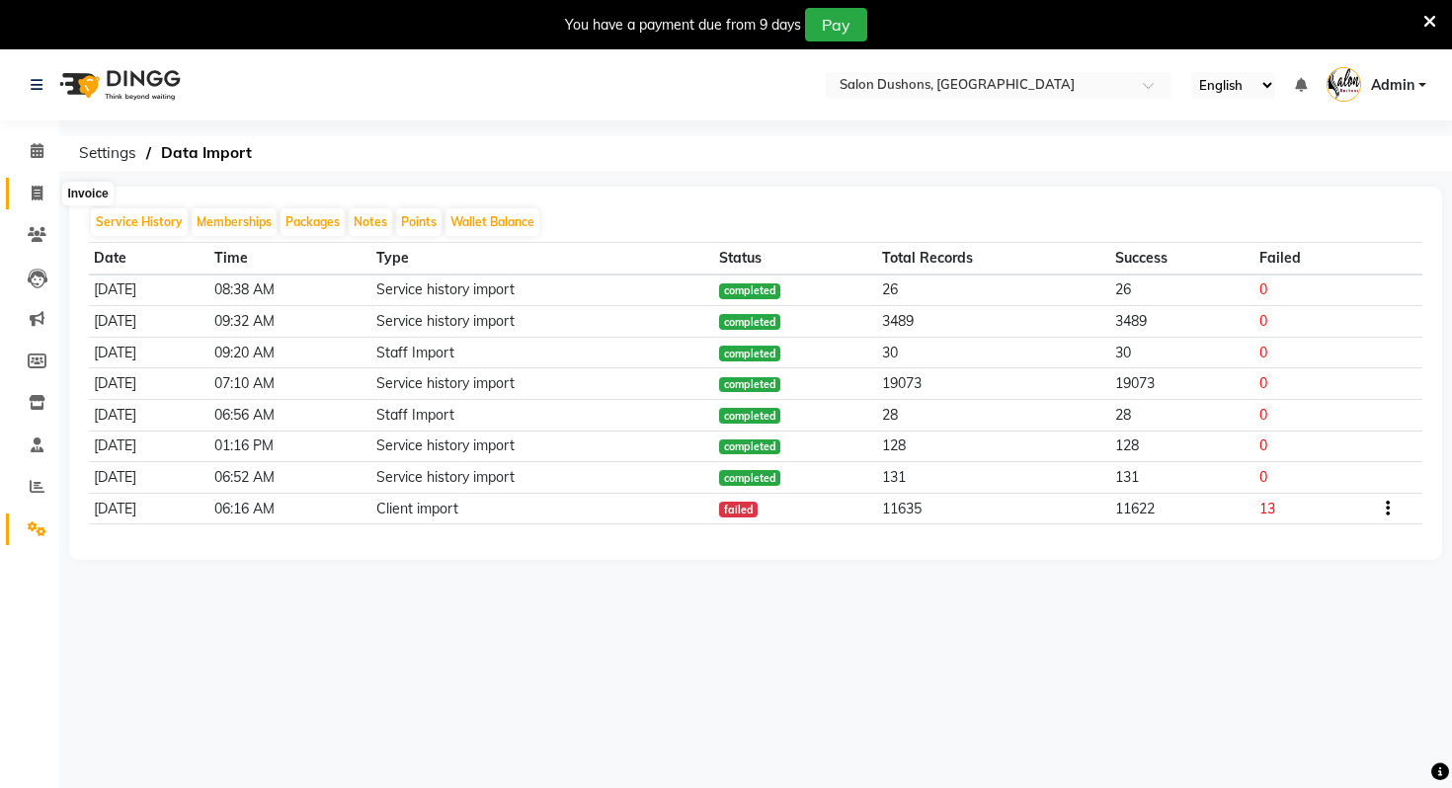
click at [23, 201] on span at bounding box center [37, 194] width 35 height 23
select select "service"
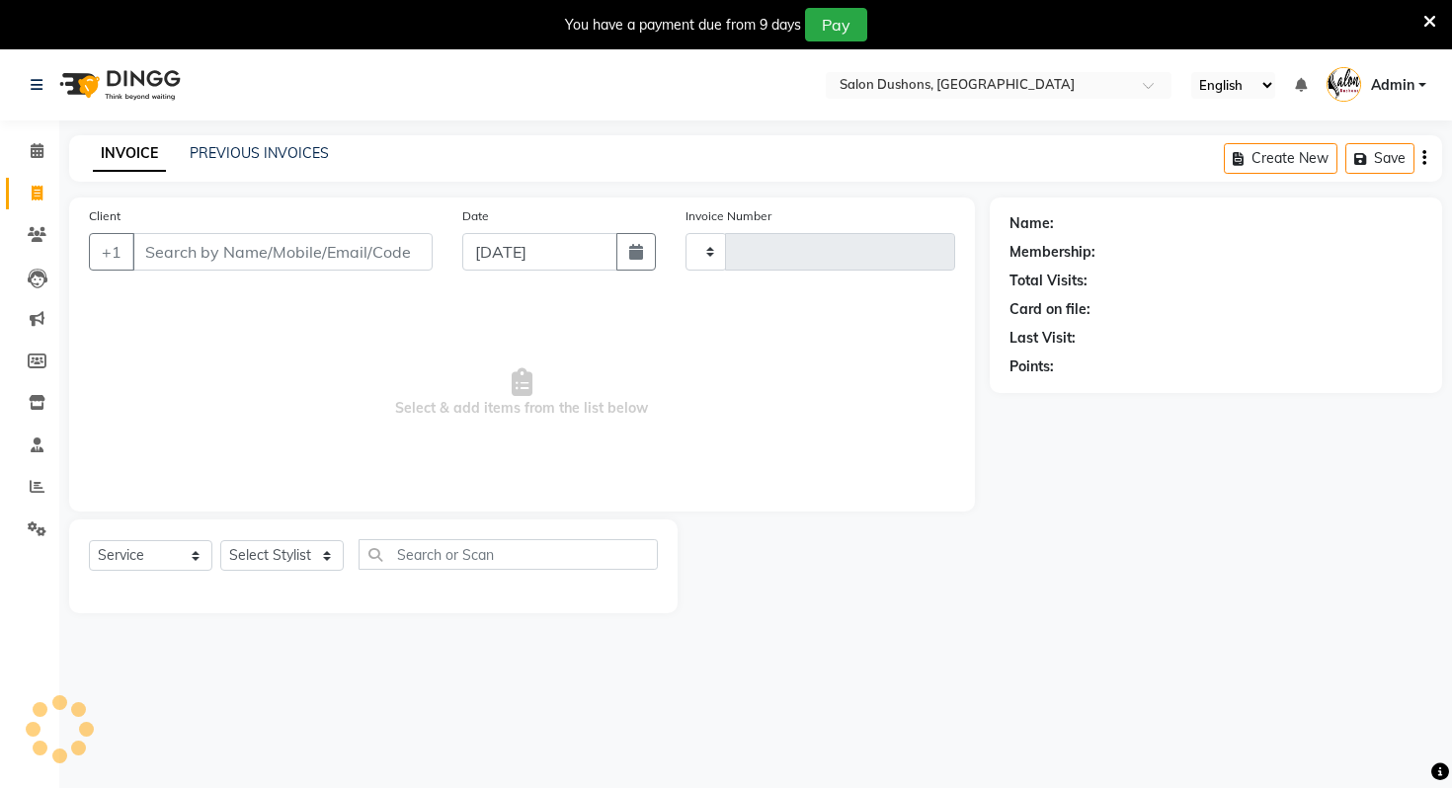
type input "0493"
select select "7807"
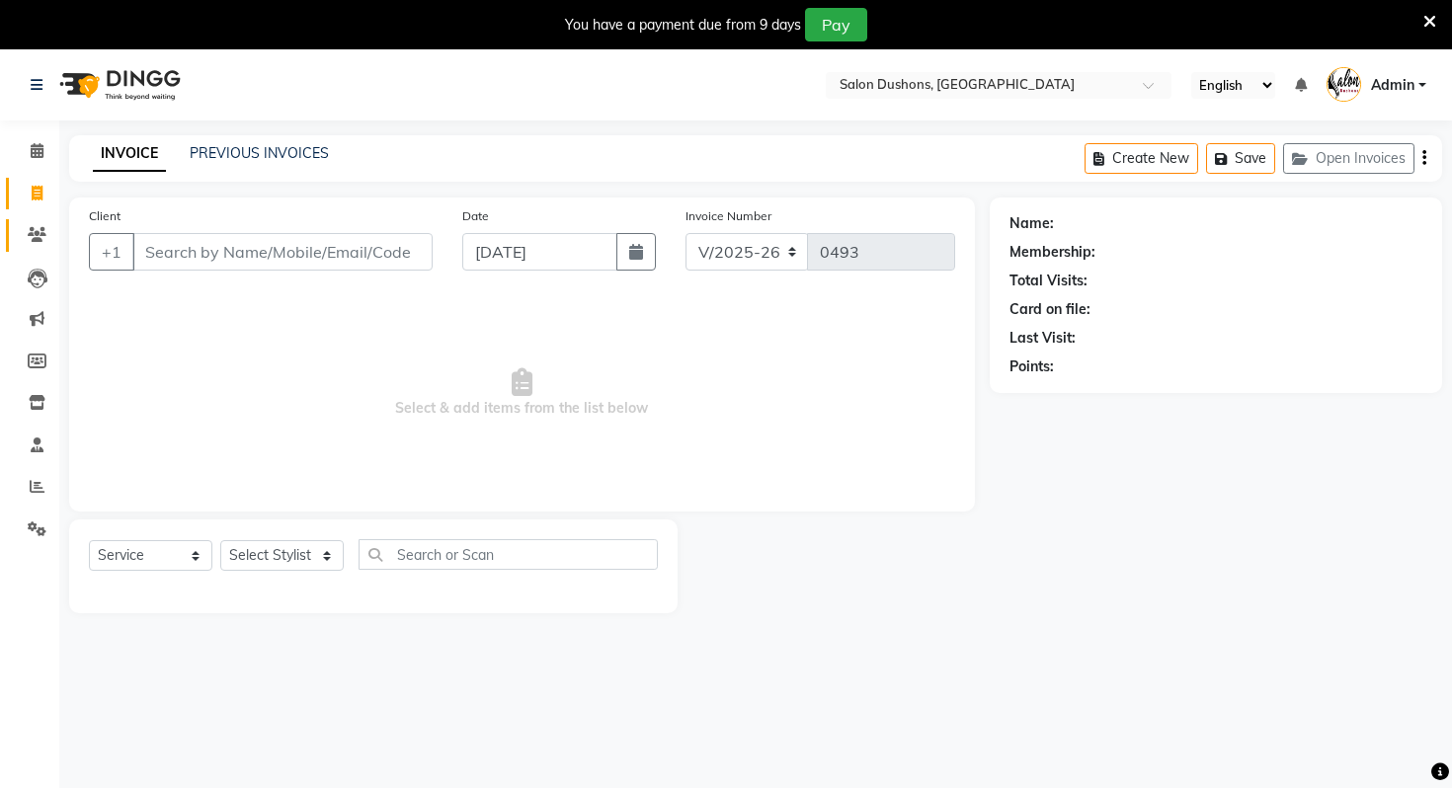
click at [50, 241] on span at bounding box center [37, 235] width 35 height 23
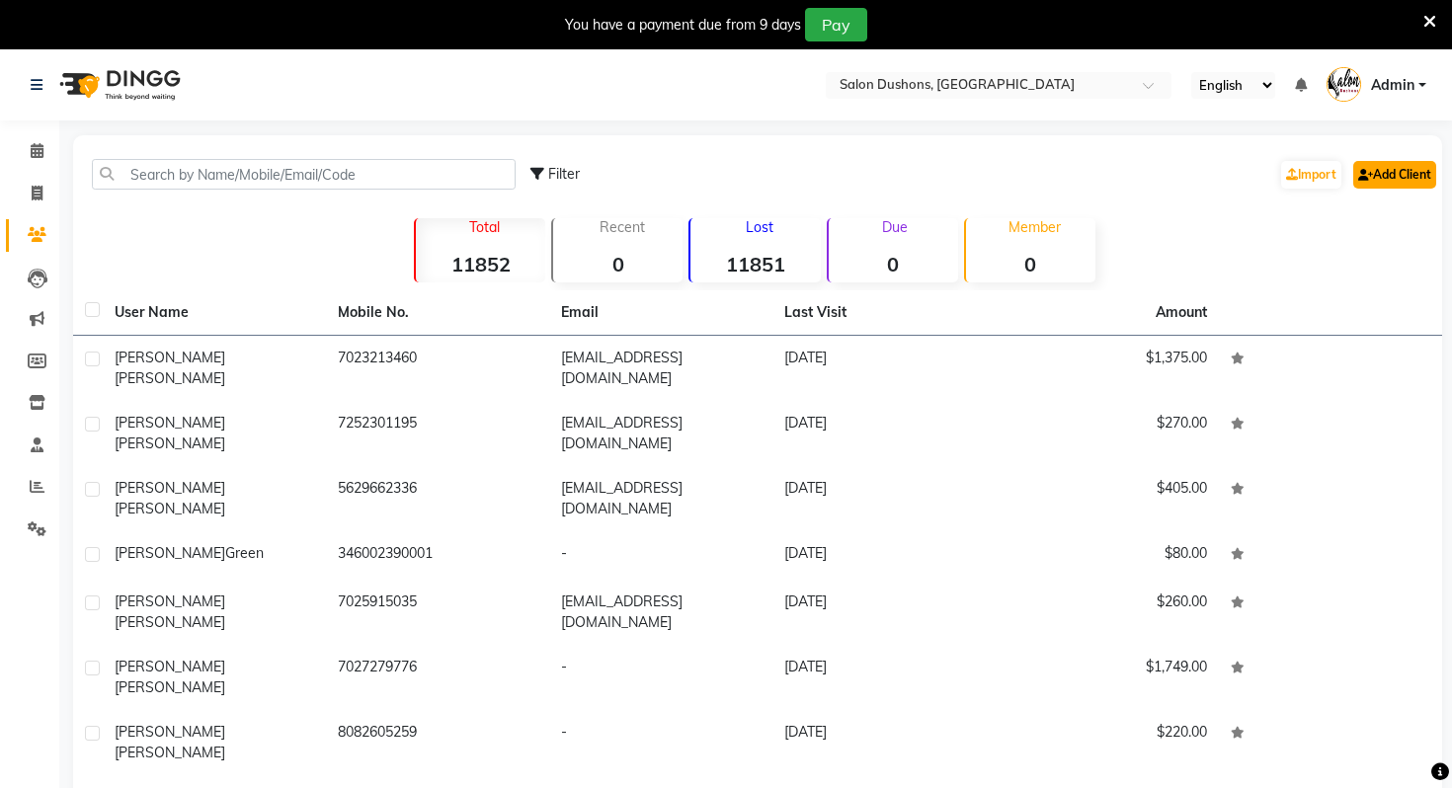
click at [1369, 173] on link "Add Client" at bounding box center [1394, 175] width 83 height 28
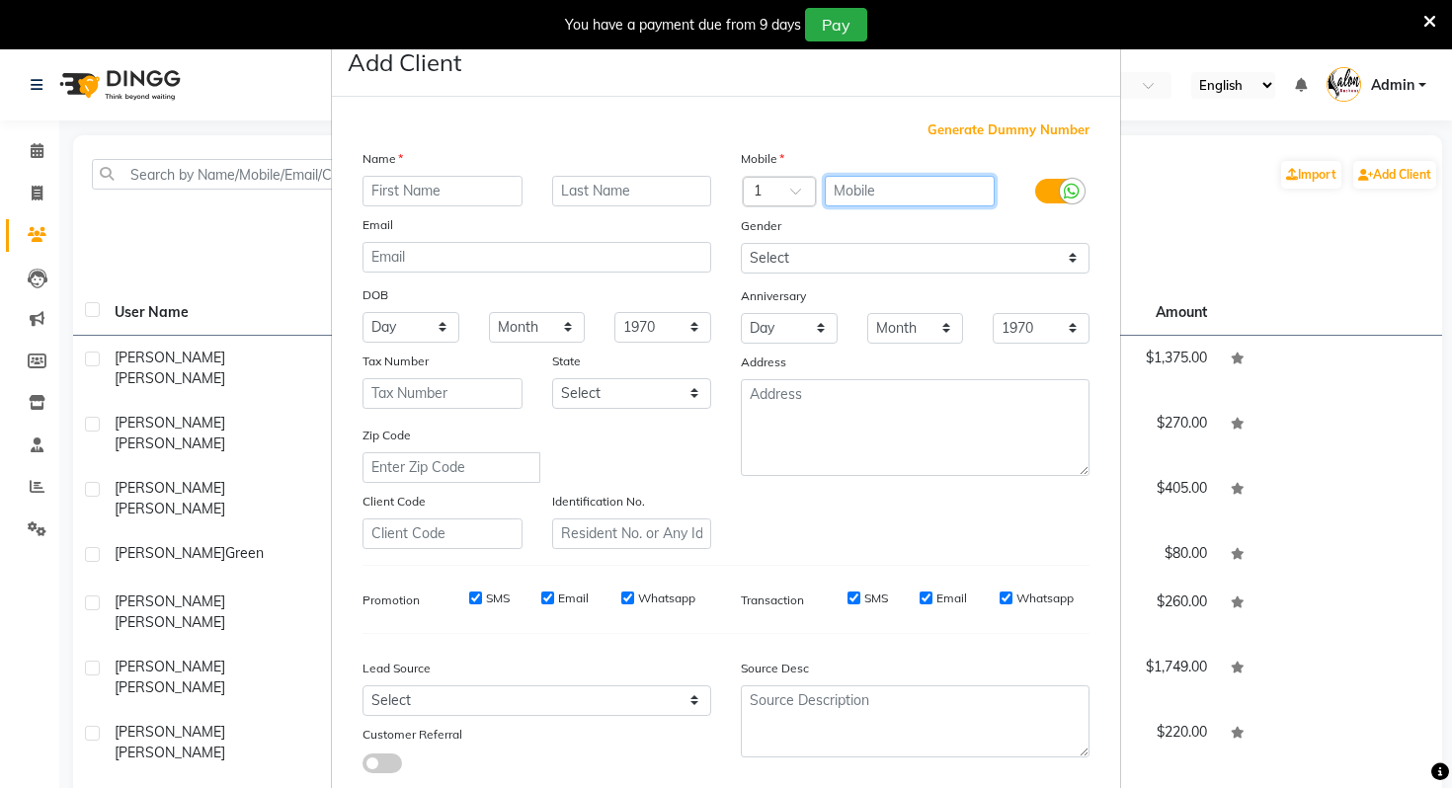
click at [940, 183] on input "text" at bounding box center [910, 191] width 171 height 31
click at [1029, 132] on span "Generate Dummy Number" at bounding box center [1008, 131] width 162 height 20
type input "1346000000001"
checkbox input "false"
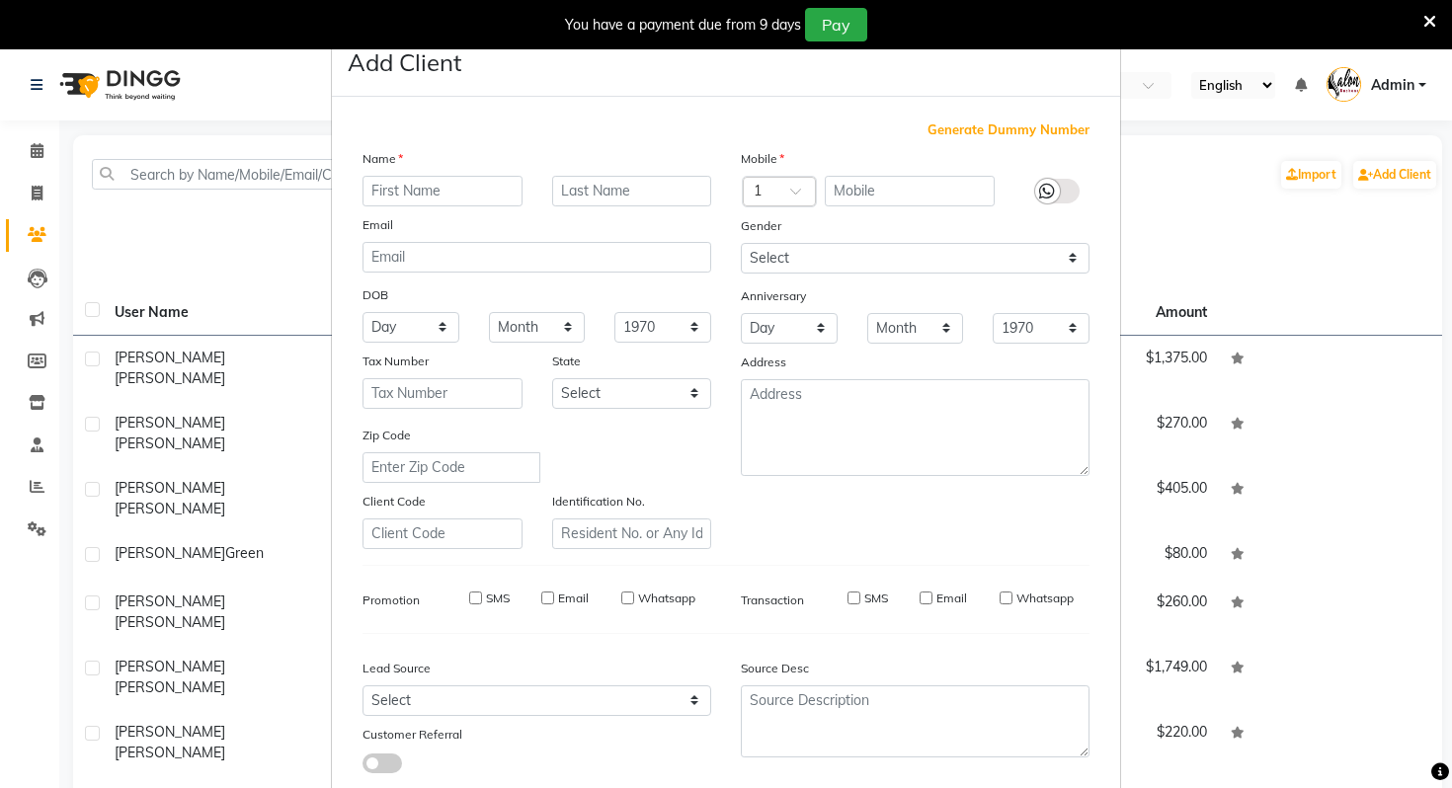
checkbox input "false"
